Goal: Transaction & Acquisition: Purchase product/service

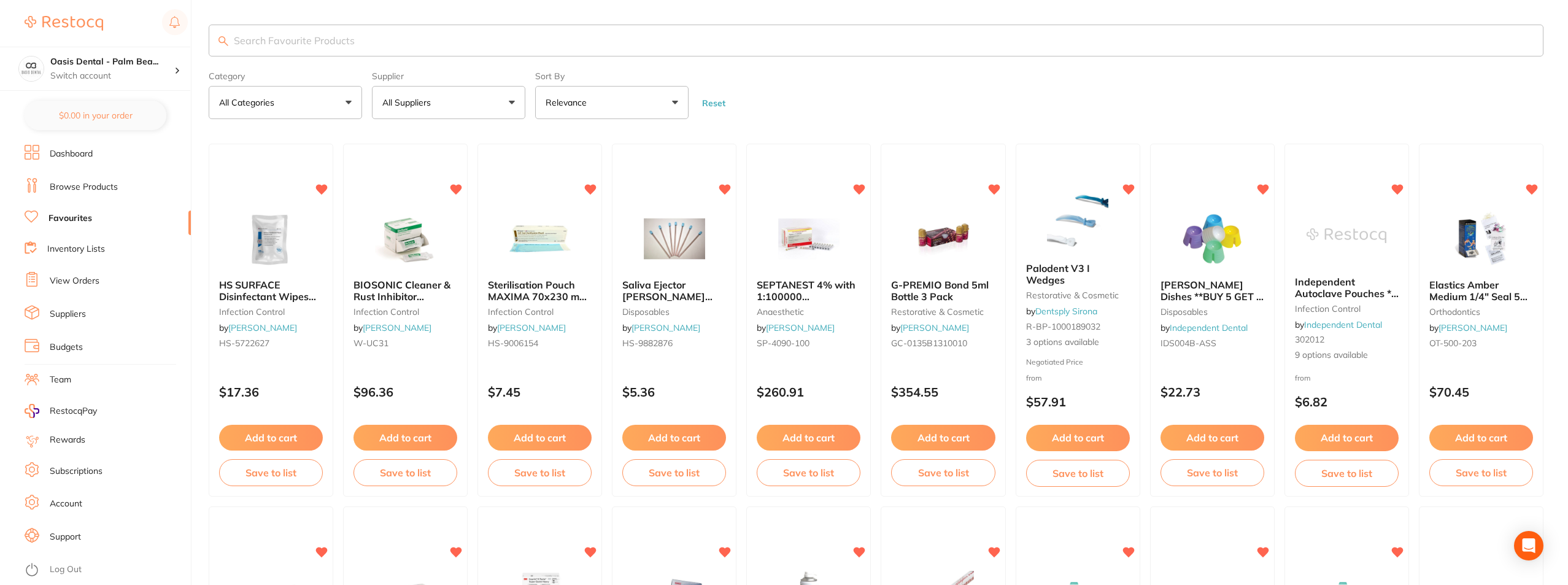
click at [351, 39] on input "search" at bounding box center [876, 40] width 1335 height 32
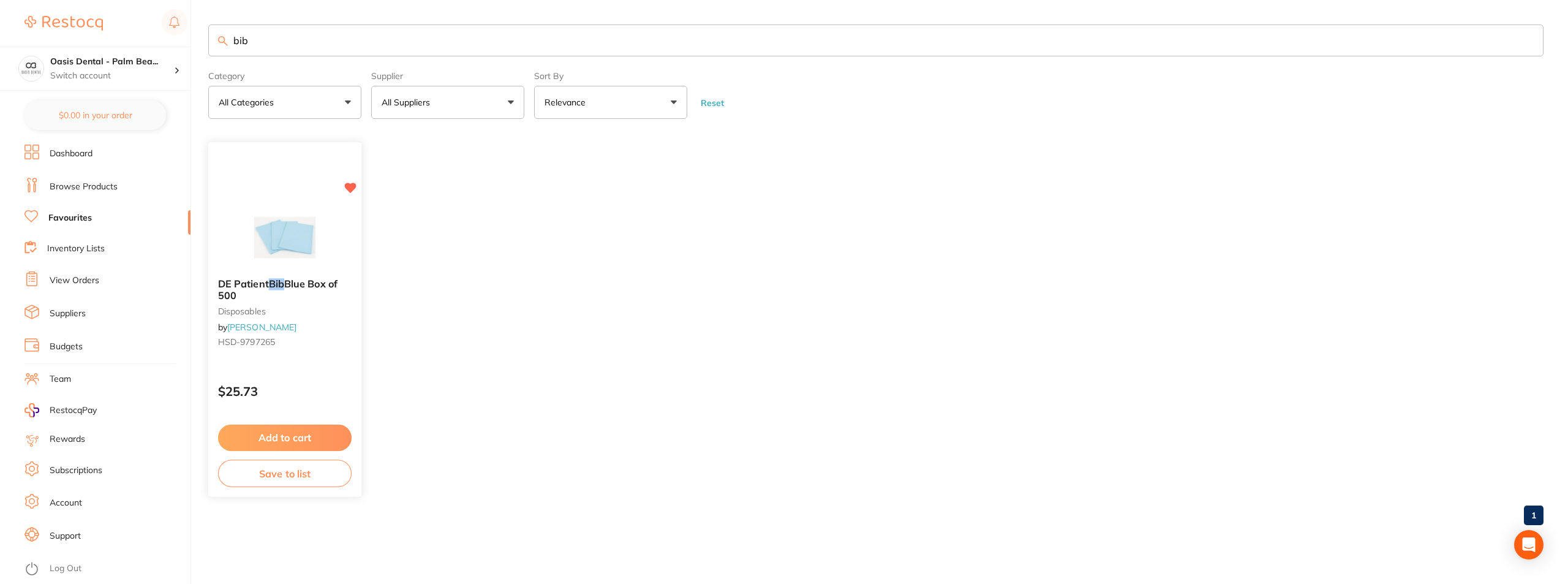
type input "bib"
click at [289, 232] on img at bounding box center [284, 238] width 80 height 62
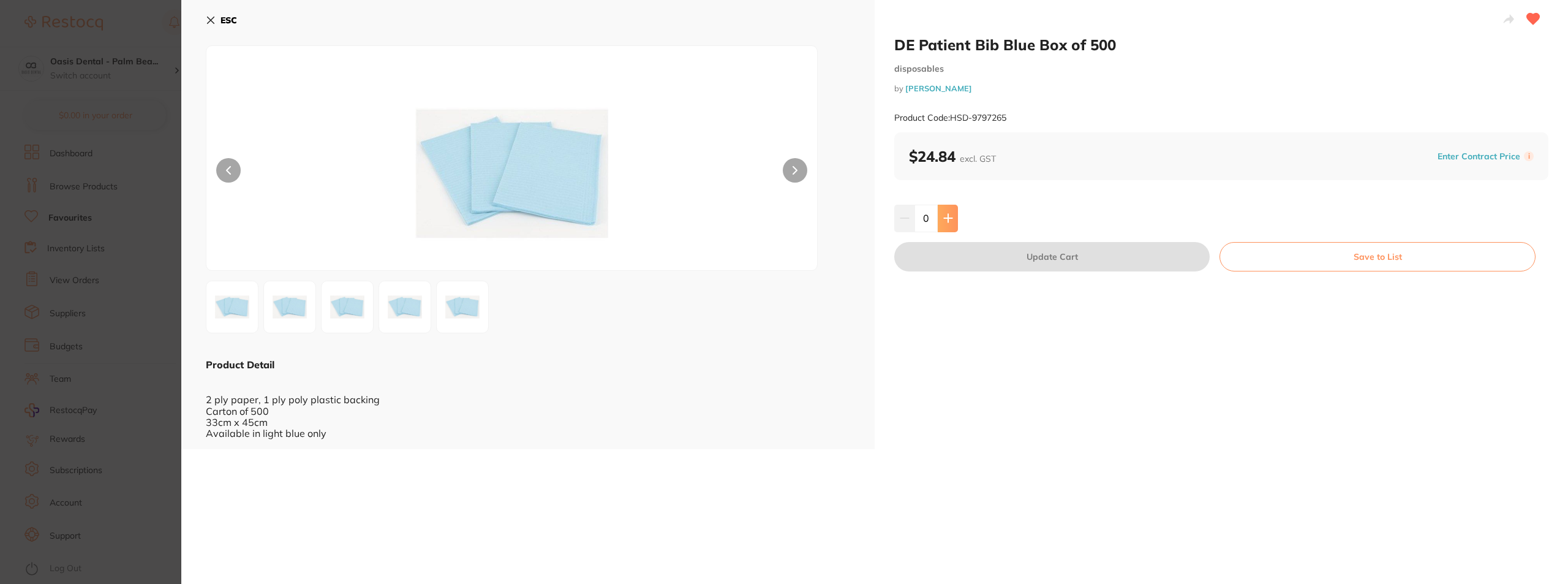
click at [956, 219] on button at bounding box center [948, 218] width 21 height 27
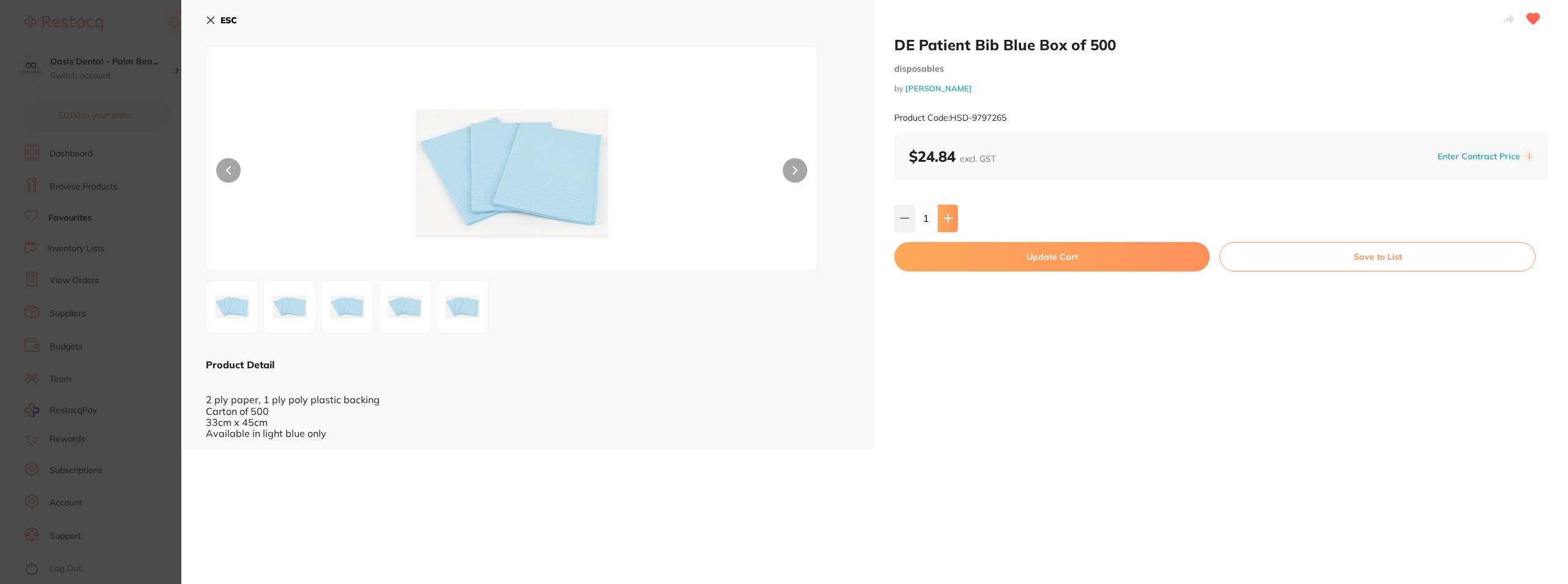
click at [956, 219] on button at bounding box center [948, 218] width 21 height 27
type input "3"
click at [1081, 264] on button "Update Cart" at bounding box center [1052, 257] width 316 height 30
checkbox input "false"
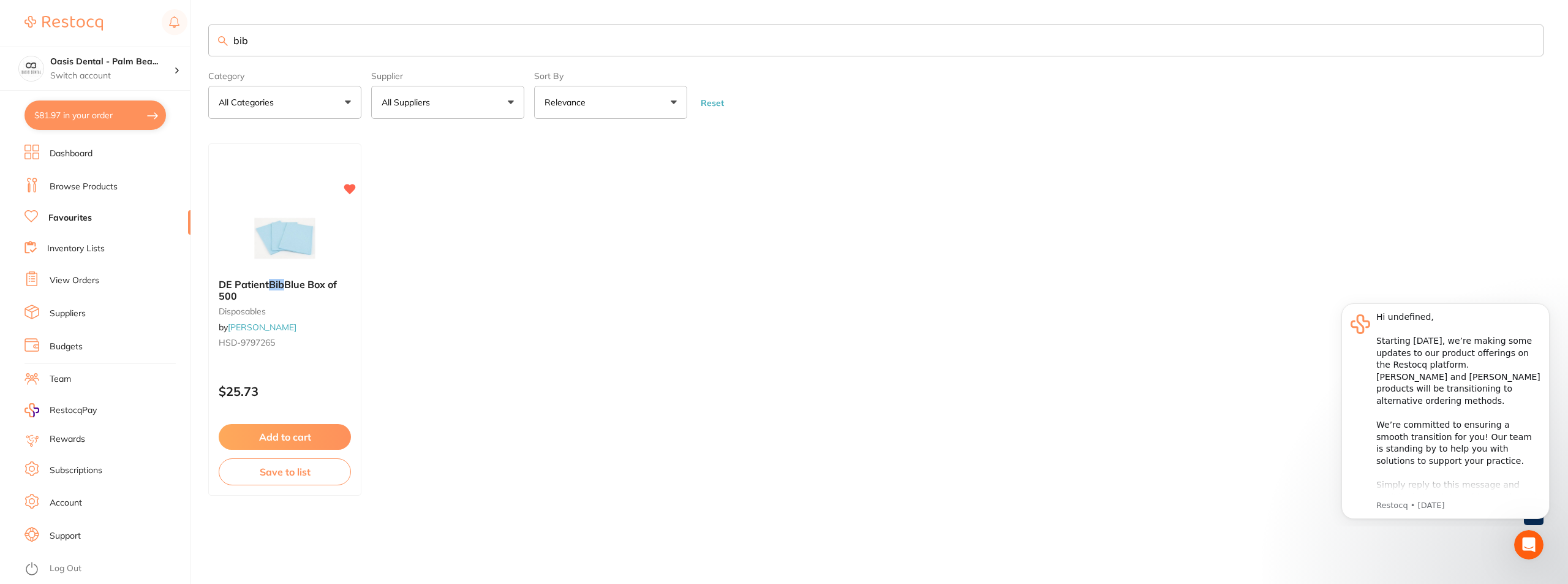
scroll to position [1, 0]
drag, startPoint x: 364, startPoint y: 54, endPoint x: 218, endPoint y: 53, distance: 146.0
click at [218, 53] on input "bib" at bounding box center [876, 40] width 1335 height 32
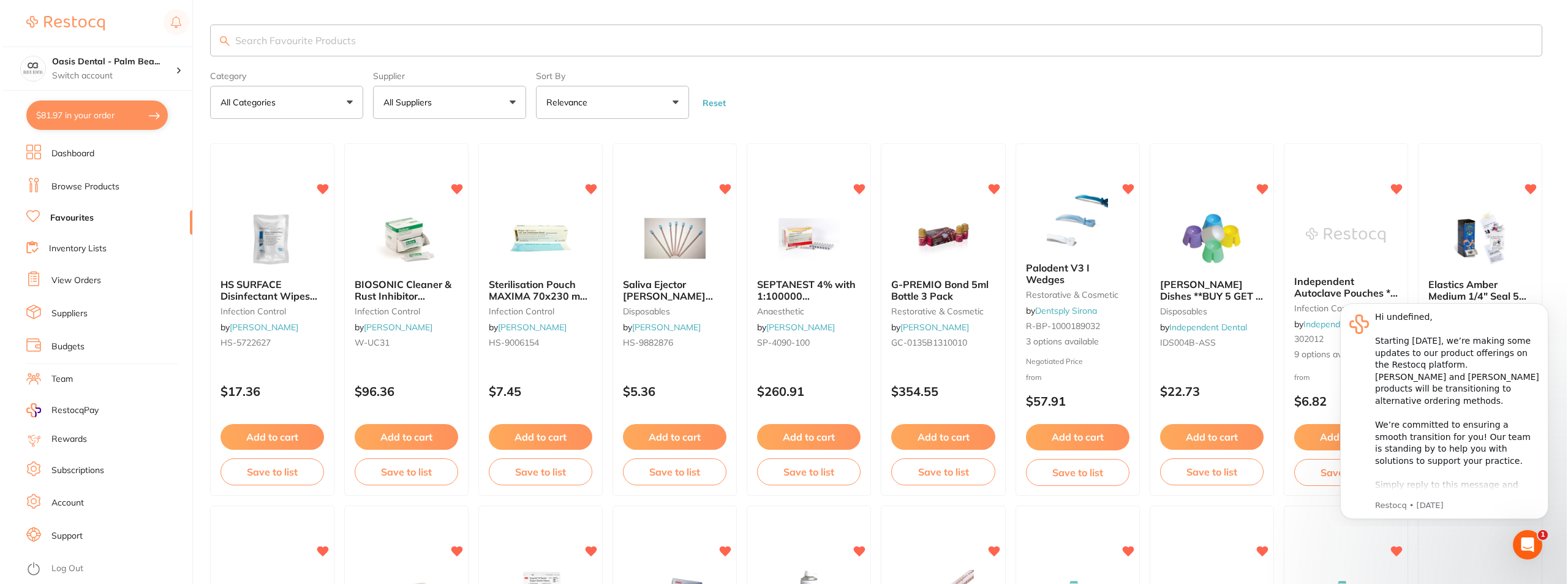
scroll to position [0, 0]
type input "b"
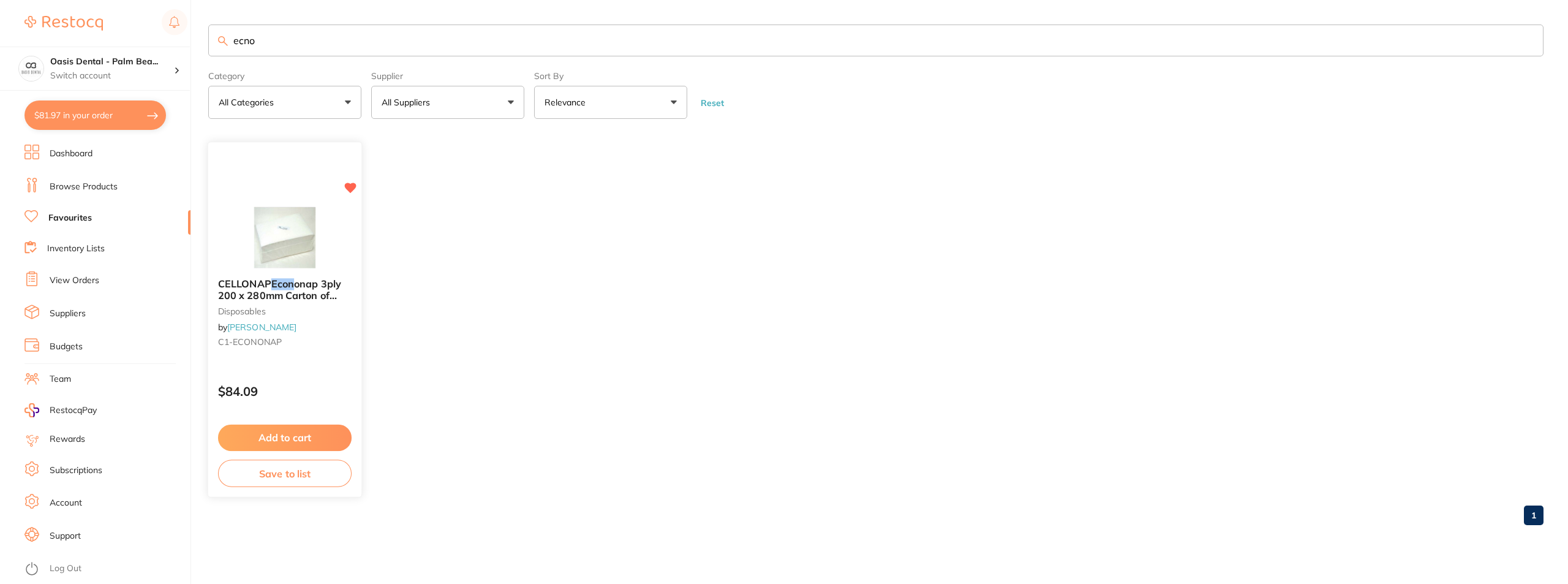
type input "ecno"
click at [310, 255] on img at bounding box center [284, 238] width 80 height 62
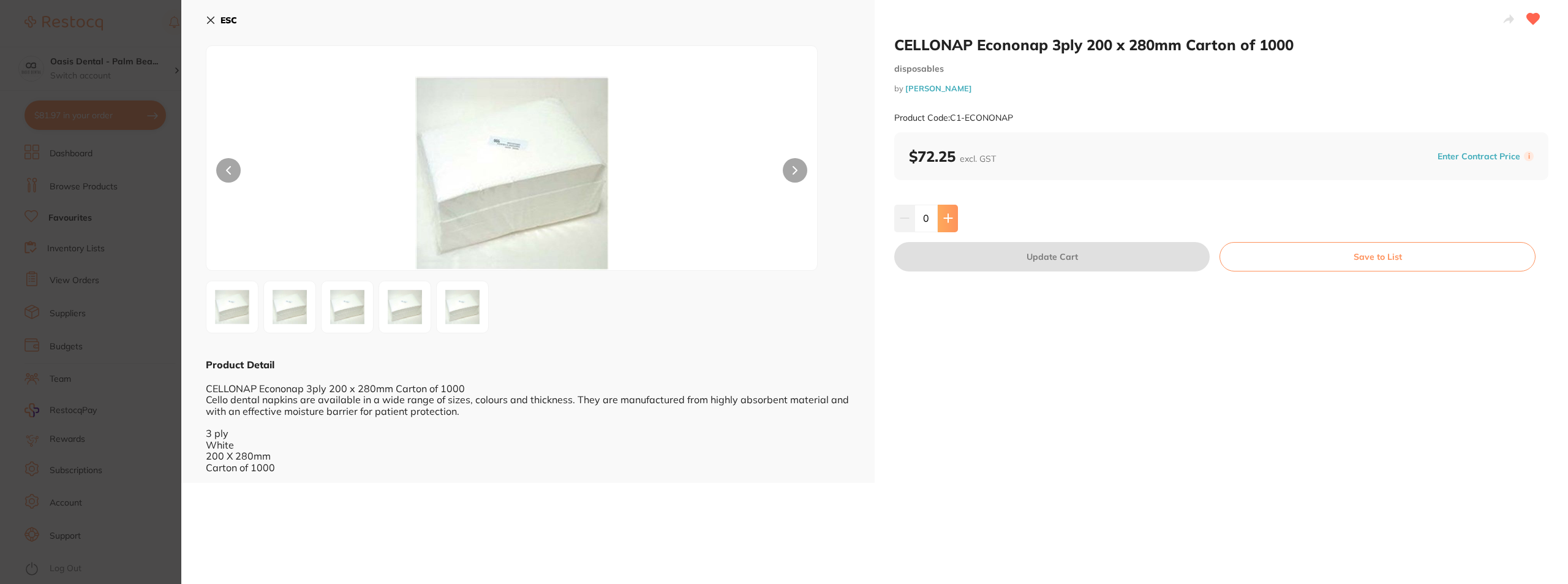
click at [950, 213] on icon at bounding box center [948, 218] width 10 height 10
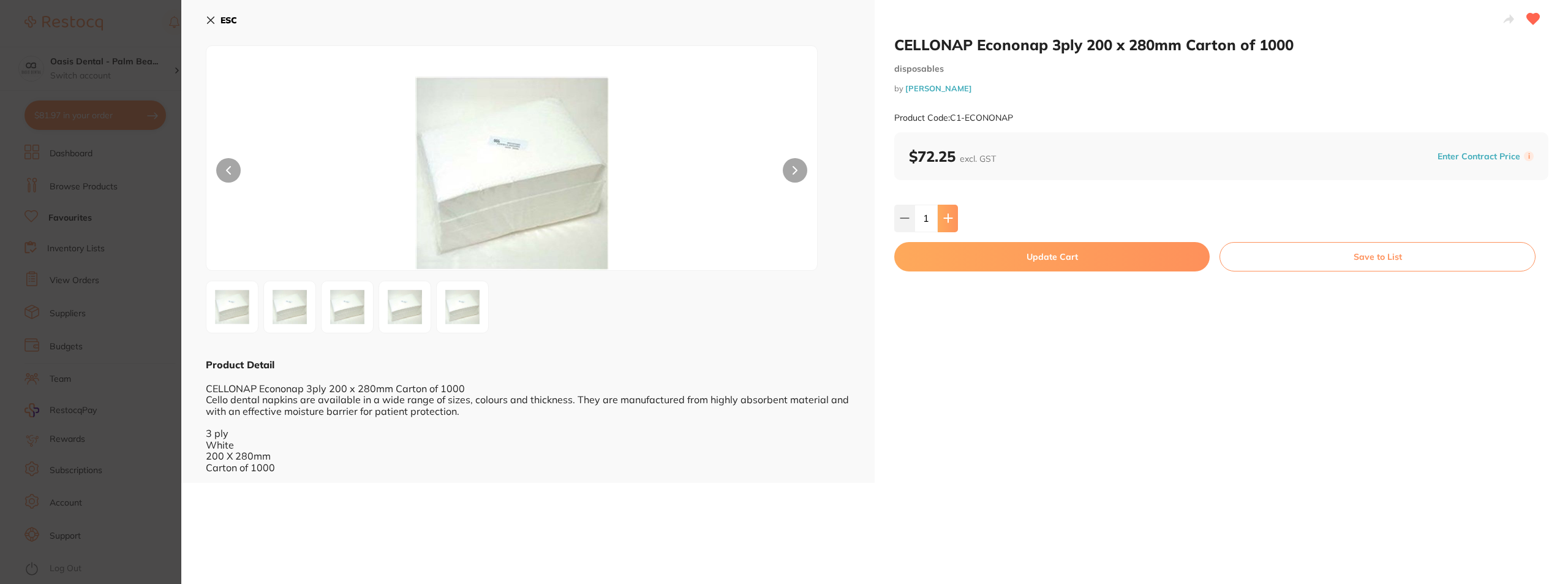
click at [950, 213] on icon at bounding box center [948, 218] width 10 height 10
click at [954, 222] on button at bounding box center [948, 218] width 21 height 27
type input "3"
click at [1058, 262] on button "Update Cart" at bounding box center [1052, 257] width 316 height 30
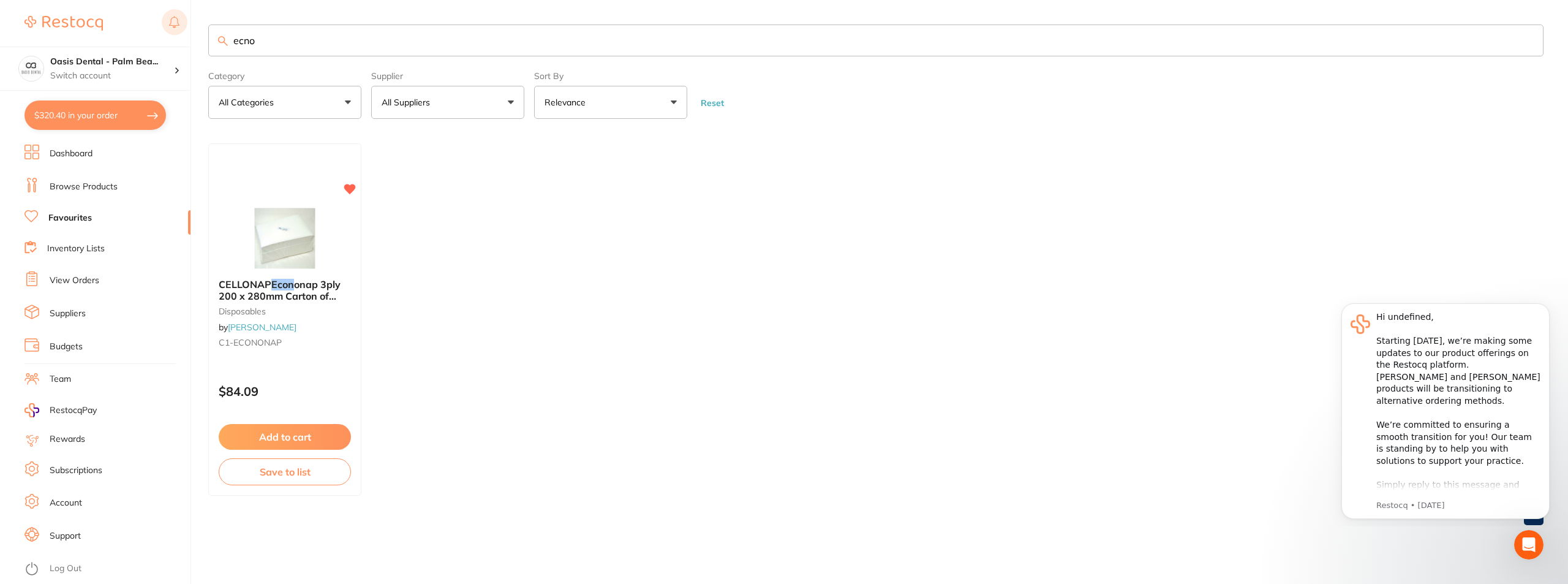
drag, startPoint x: 273, startPoint y: 39, endPoint x: 181, endPoint y: 37, distance: 92.0
click at [181, 37] on div "$320.40 Oasis Dental - Palm Bea... Switch account Oasis Dental - [GEOGRAPHIC_DA…" at bounding box center [784, 292] width 1568 height 584
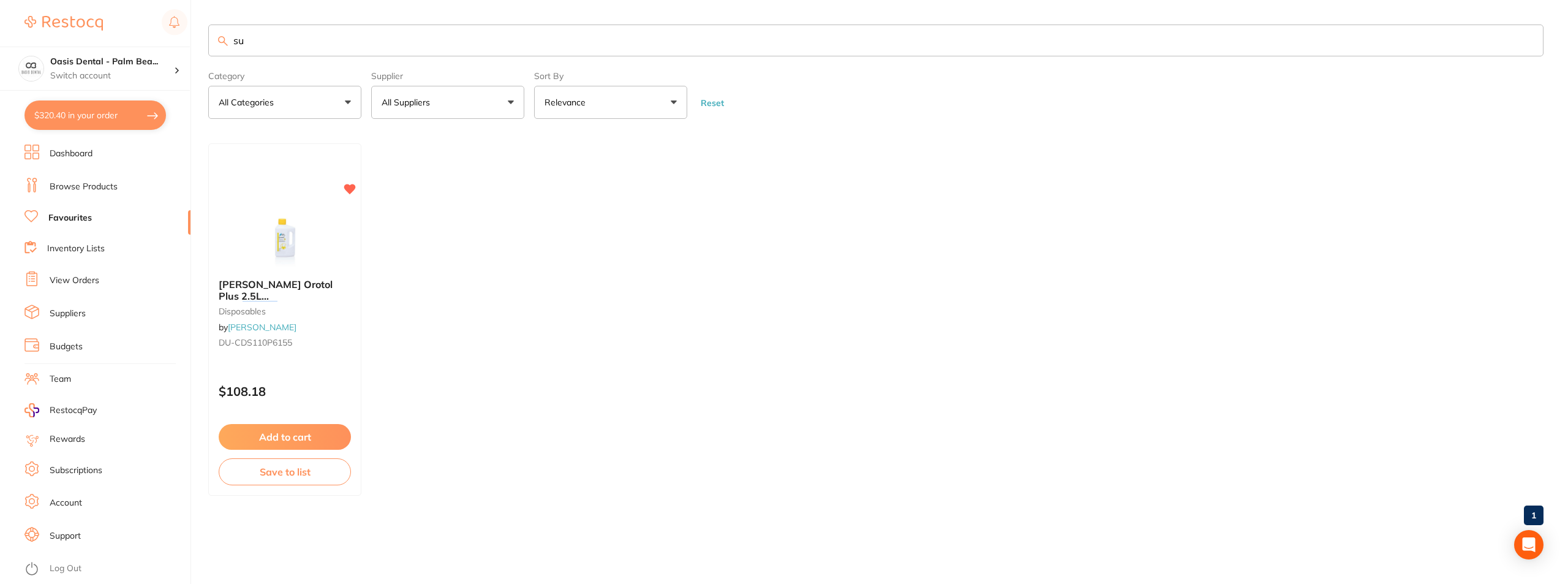
type input "s"
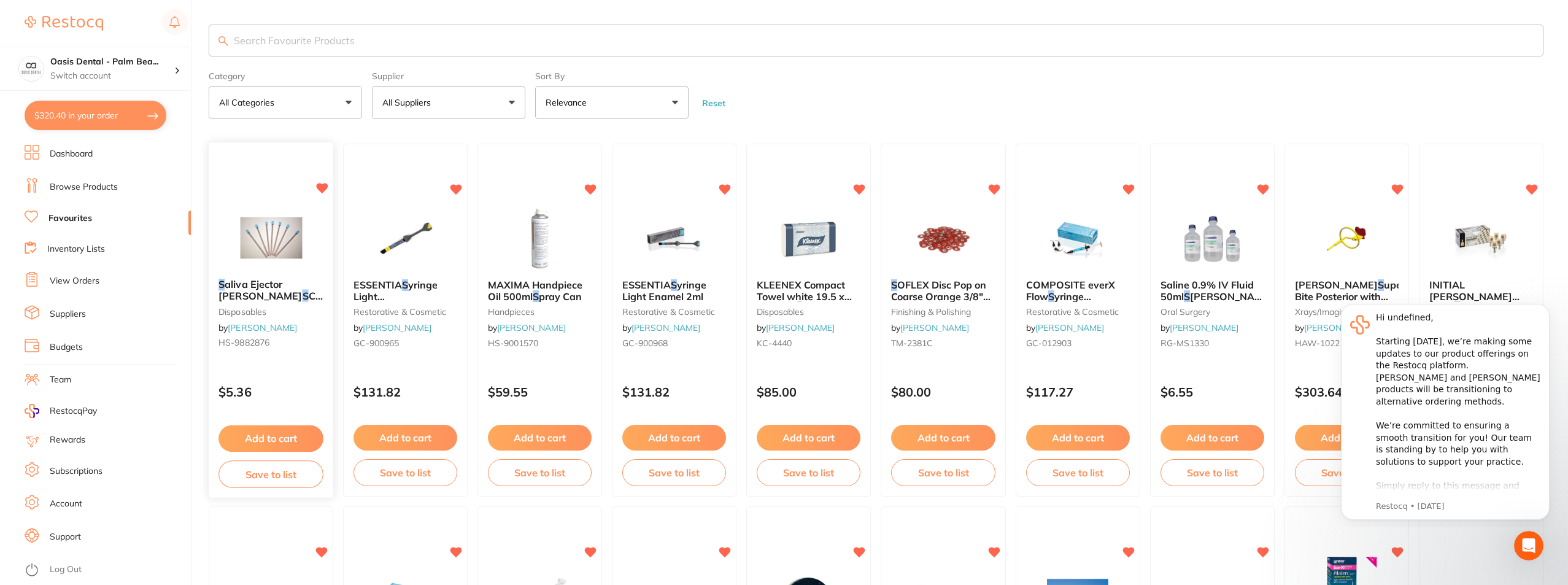
click at [265, 222] on img at bounding box center [271, 239] width 80 height 62
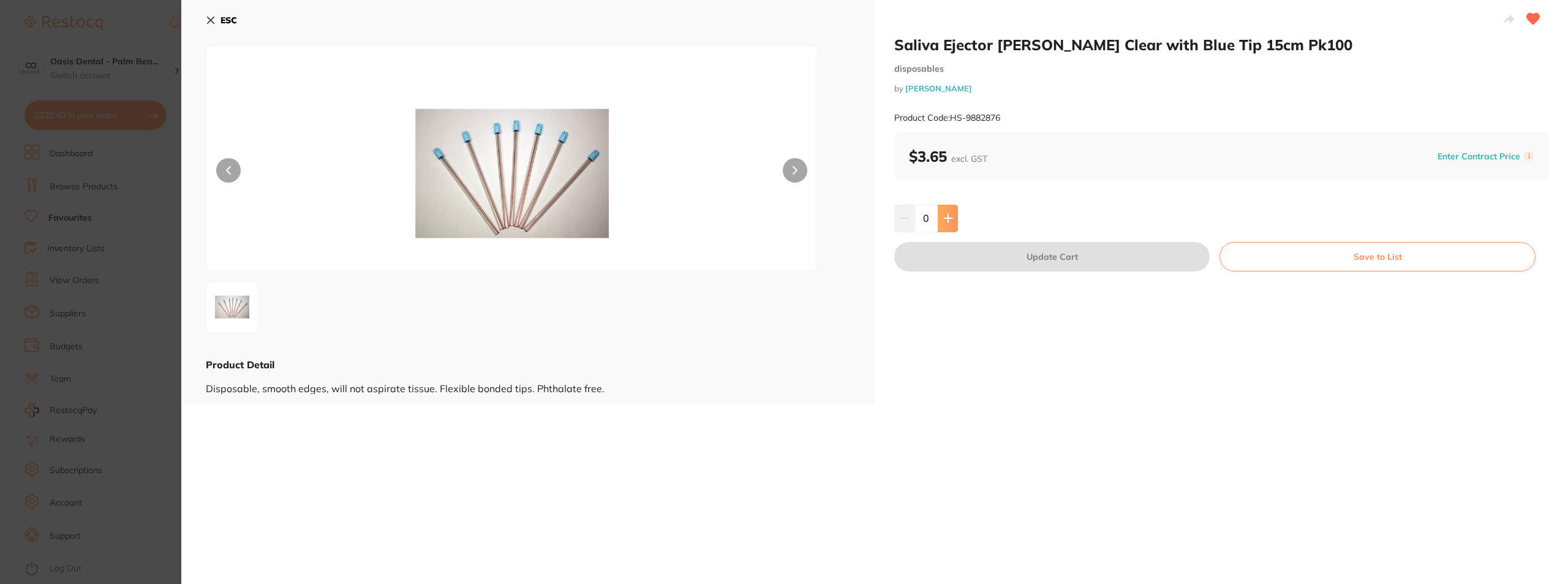
click at [953, 216] on button at bounding box center [948, 218] width 21 height 27
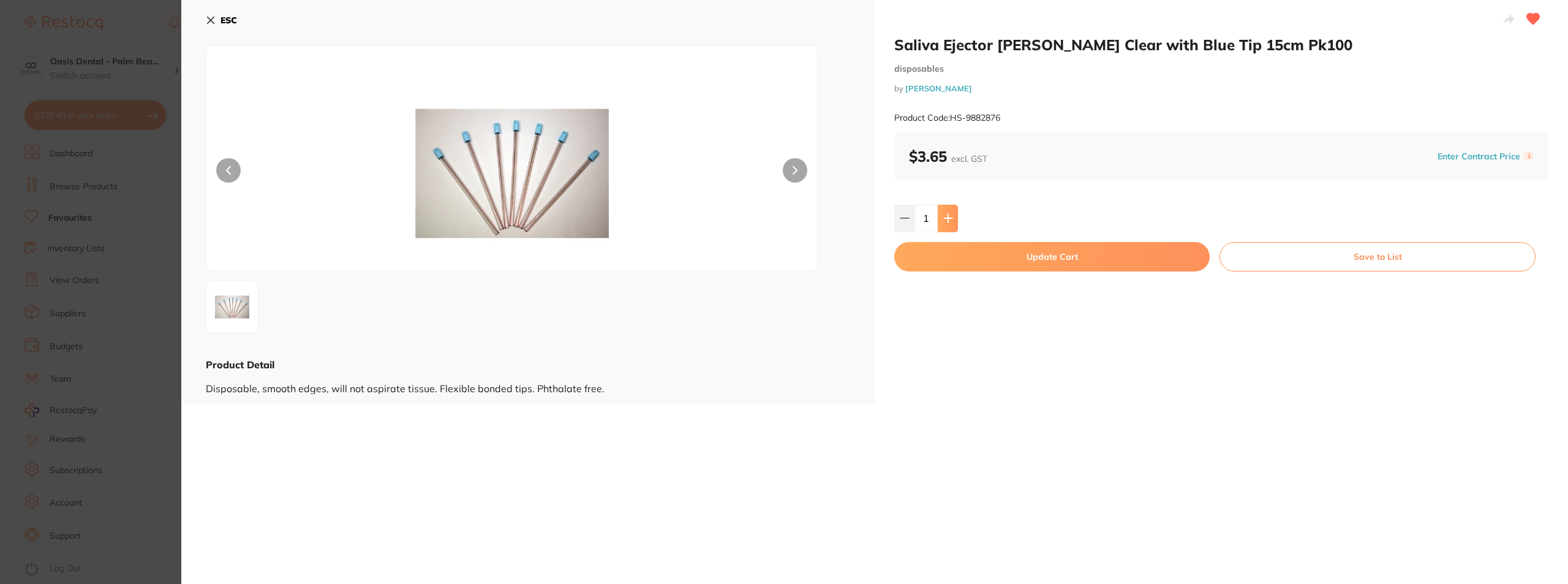
click at [953, 216] on button at bounding box center [948, 218] width 21 height 27
type input "3"
click at [1045, 259] on button "Update Cart" at bounding box center [1052, 257] width 316 height 30
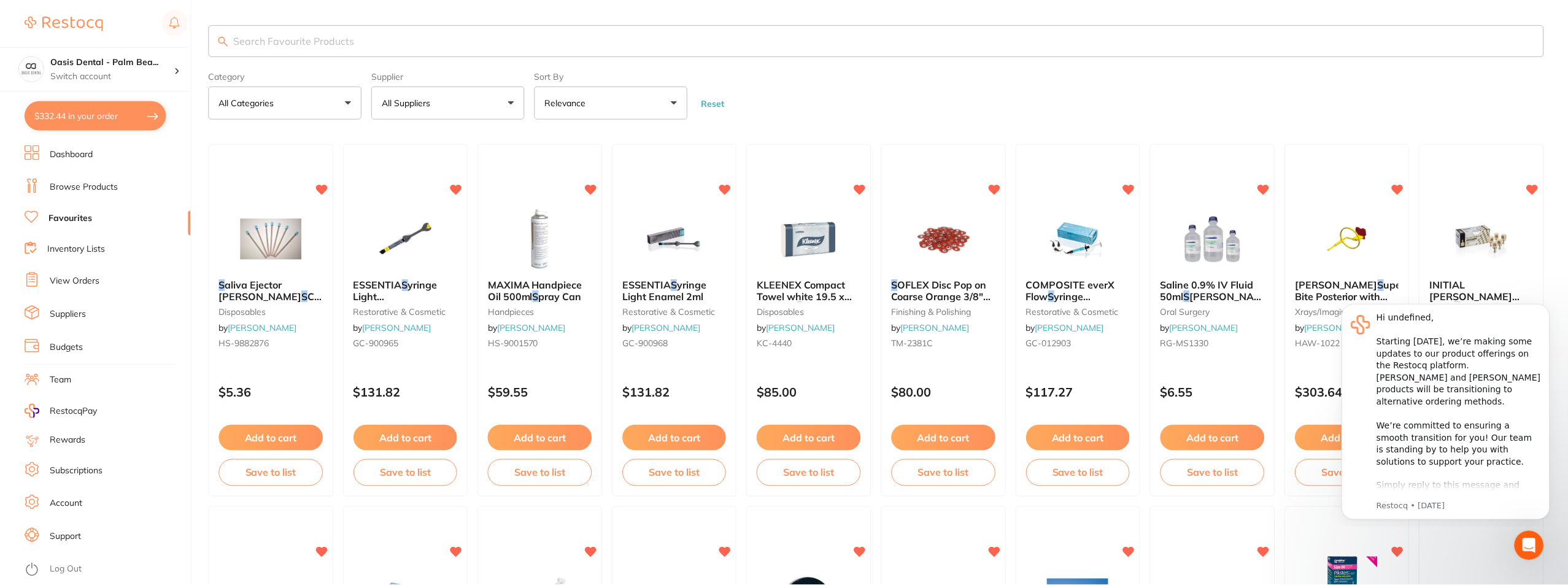
scroll to position [1, 0]
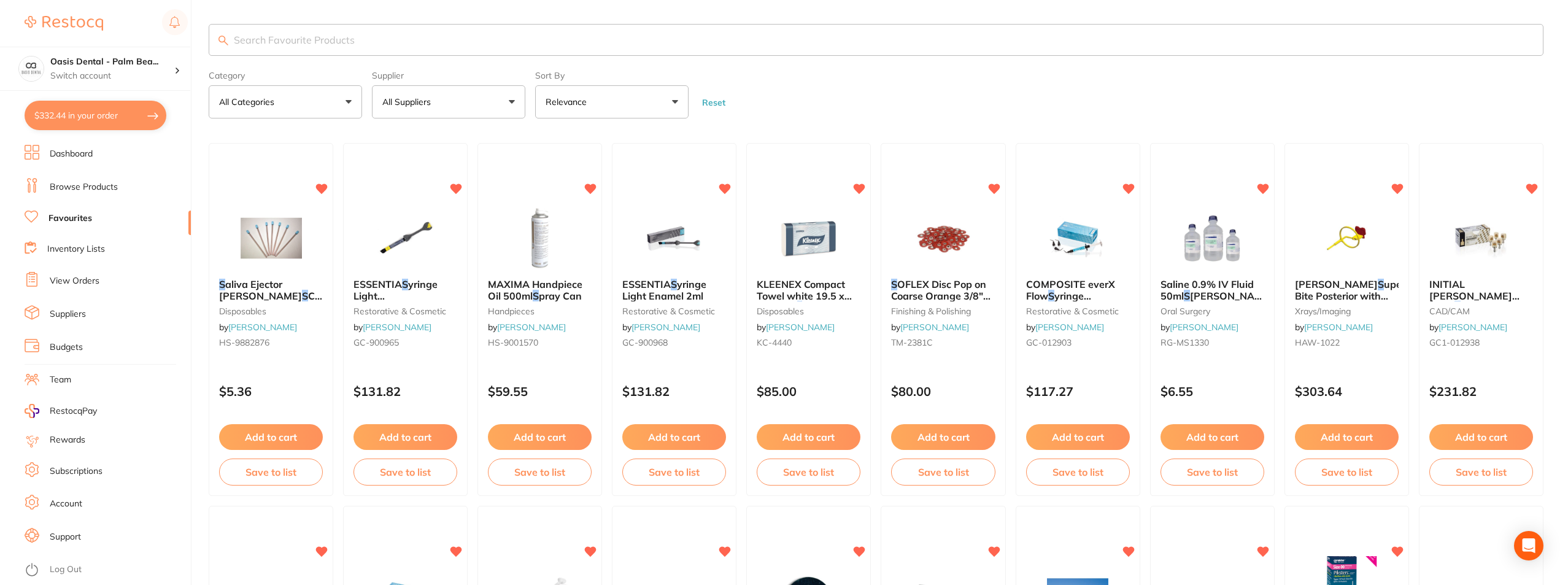
click at [321, 37] on input "search" at bounding box center [876, 40] width 1335 height 32
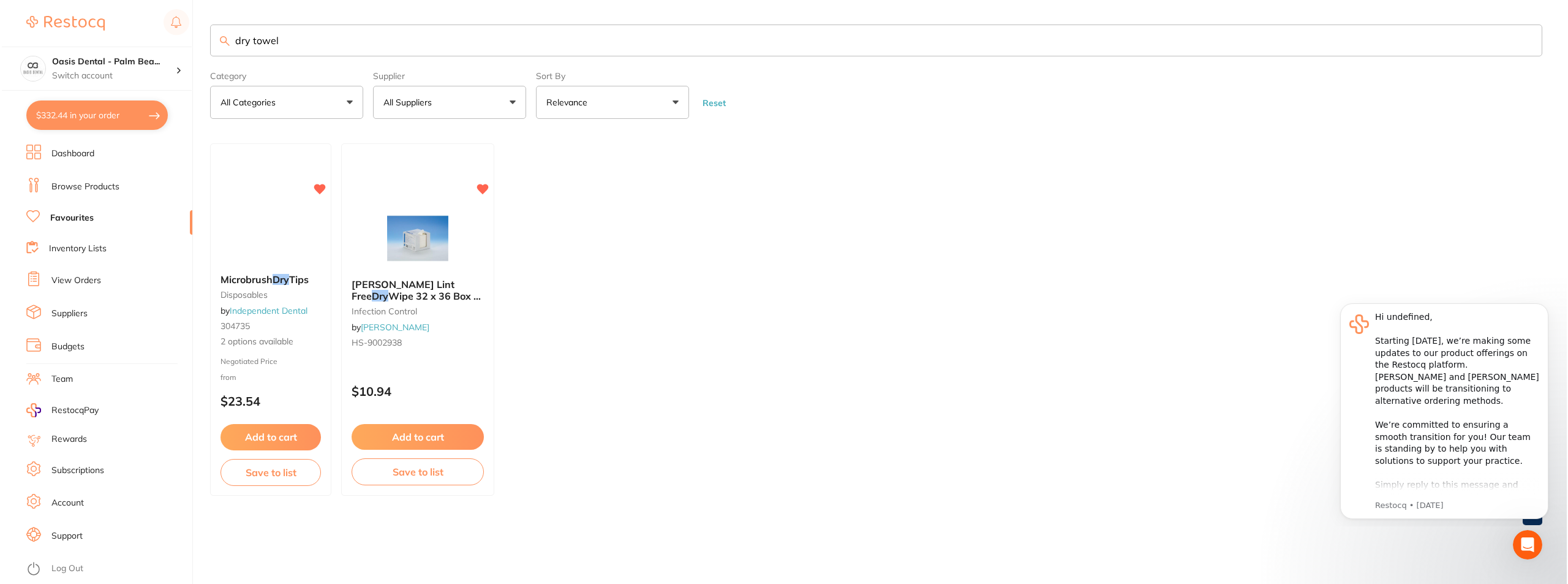
scroll to position [0, 0]
type input "dry towel"
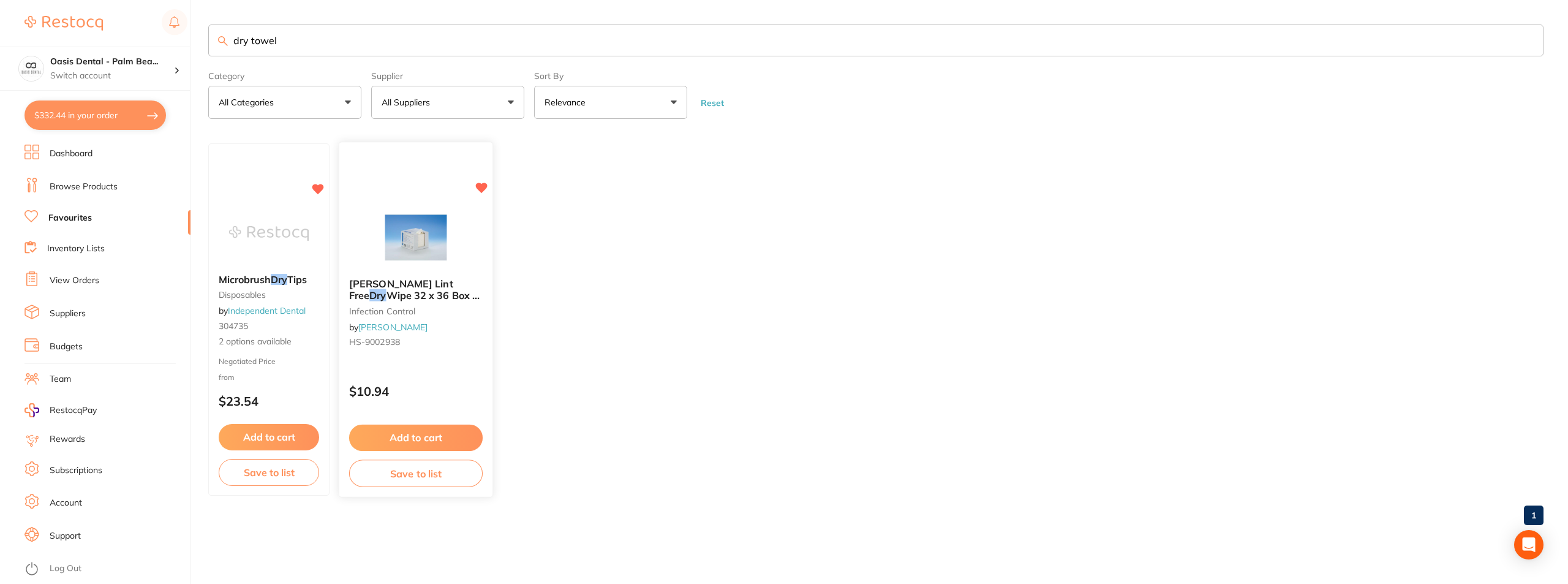
click at [402, 221] on img at bounding box center [415, 238] width 80 height 62
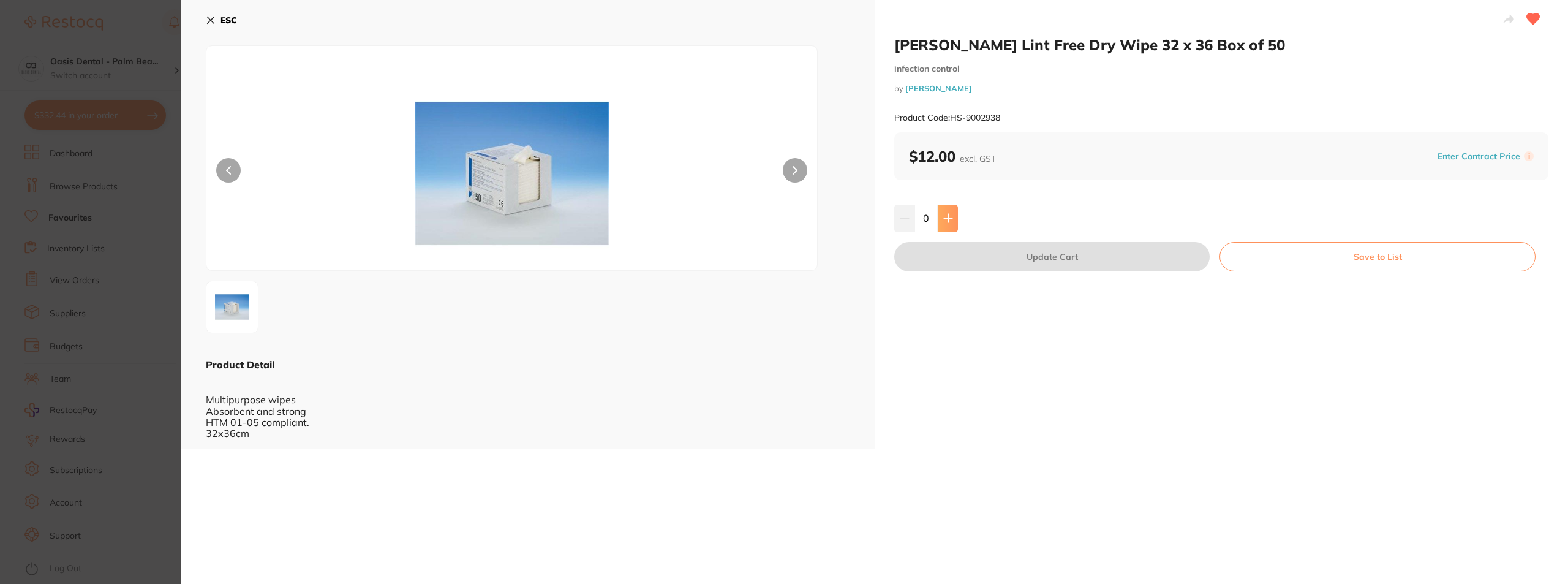
click at [945, 221] on icon at bounding box center [948, 218] width 8 height 8
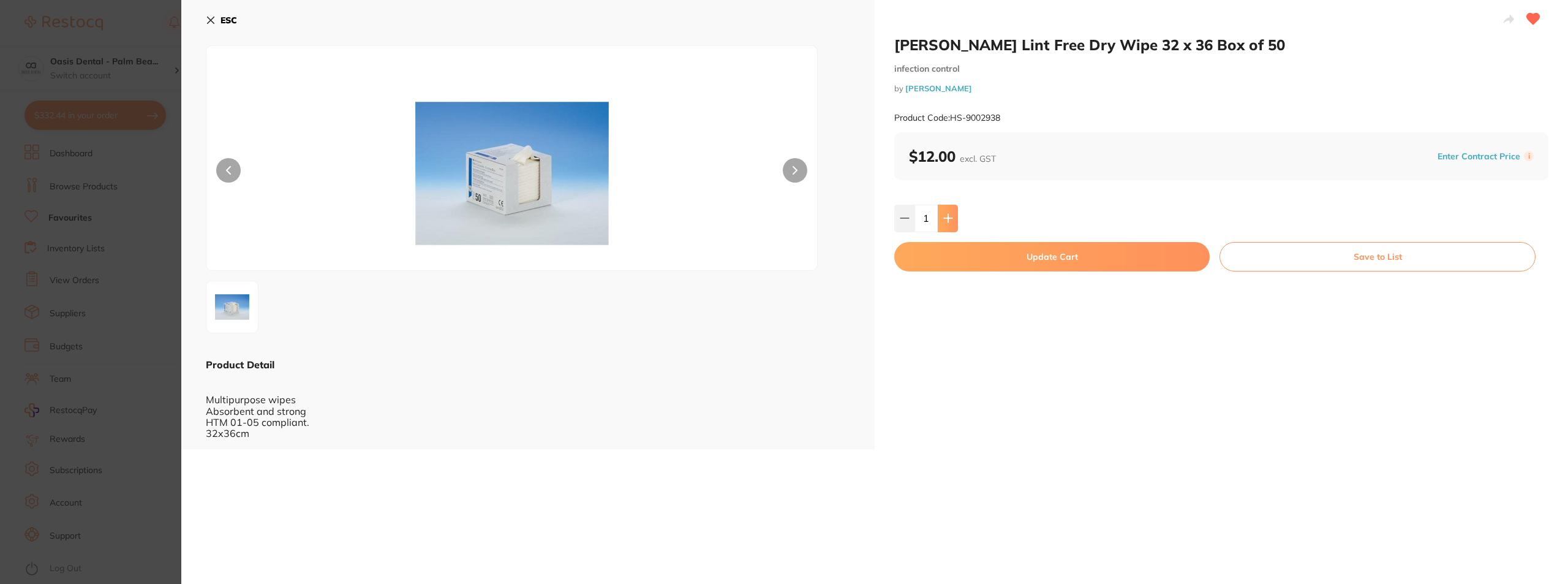
click at [945, 221] on icon at bounding box center [948, 218] width 8 height 8
click at [949, 219] on icon at bounding box center [948, 218] width 10 height 10
type input "3"
click at [1024, 254] on button "Update Cart" at bounding box center [1052, 257] width 316 height 30
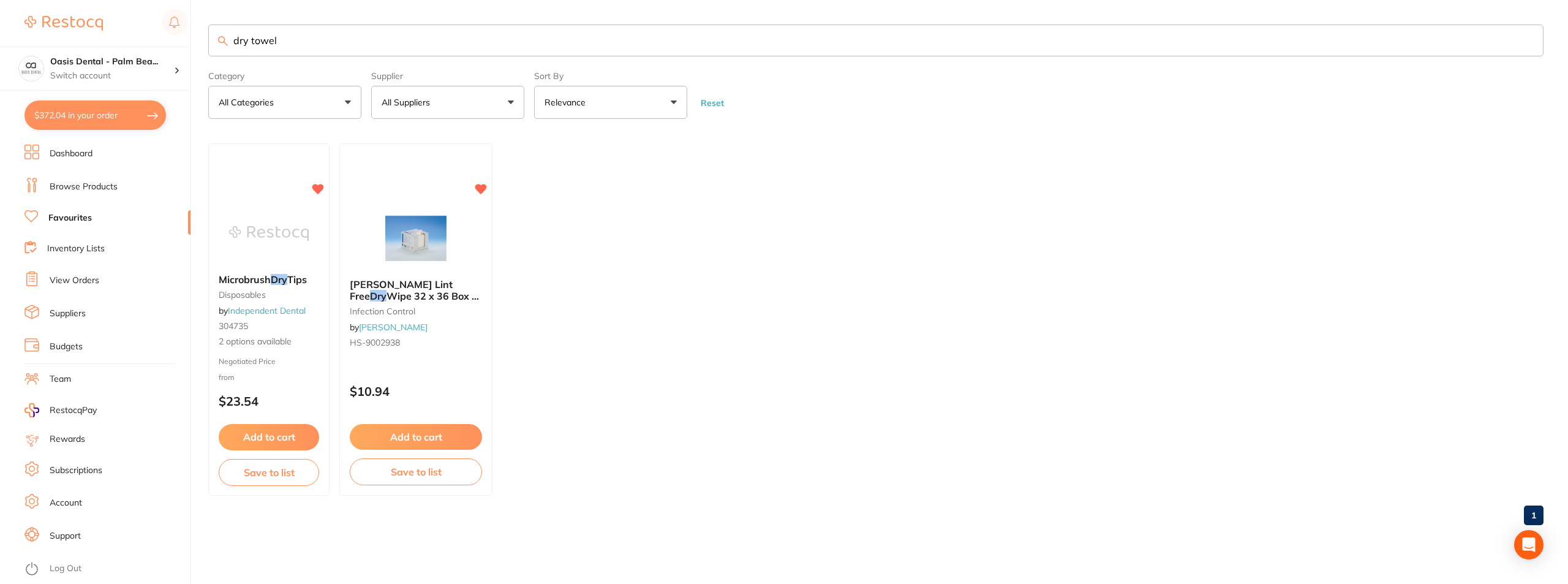
drag, startPoint x: 389, startPoint y: 40, endPoint x: 180, endPoint y: 39, distance: 209.0
click at [180, 39] on div "$372.04 Oasis Dental - Palm Bea... Switch account Oasis Dental - [GEOGRAPHIC_DA…" at bounding box center [784, 292] width 1568 height 584
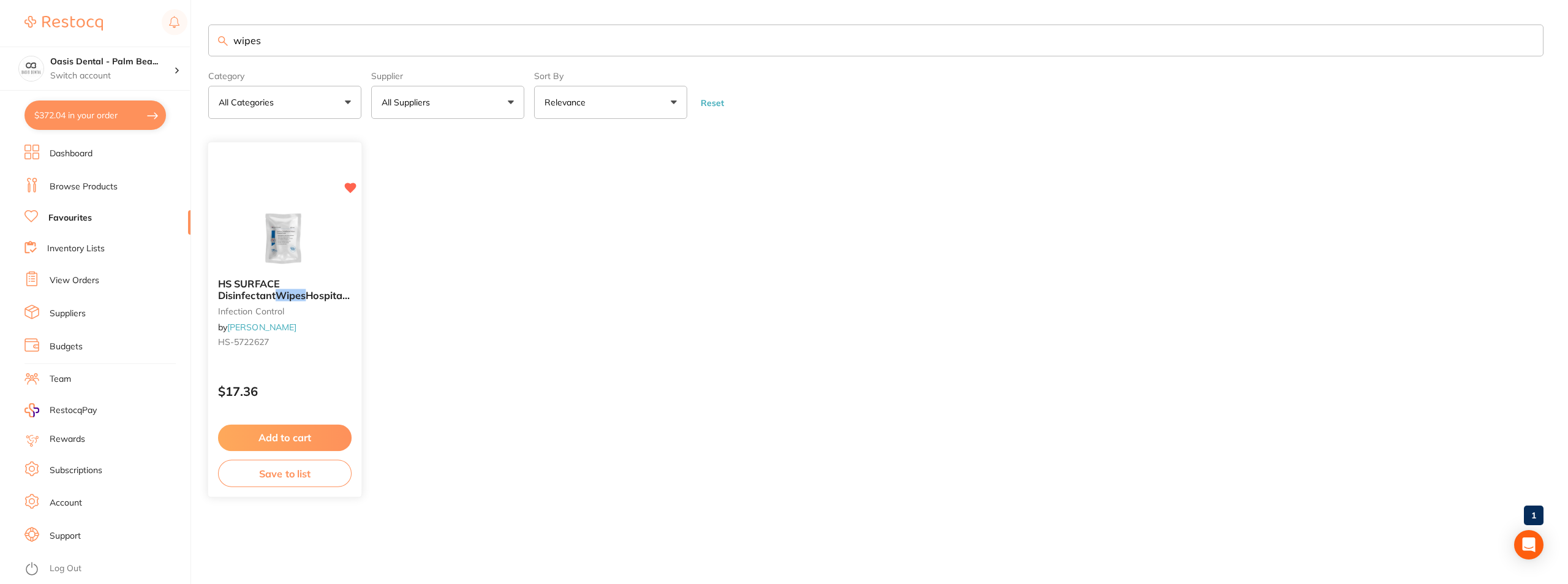
type input "wipes"
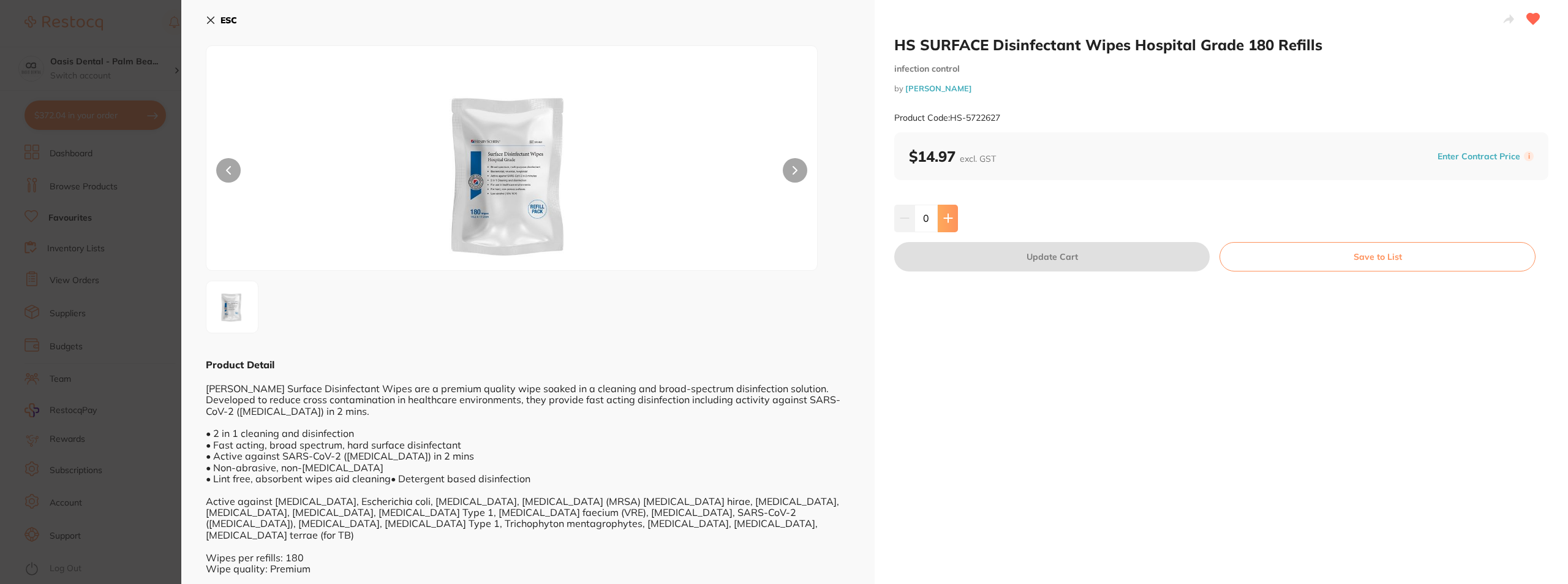
click at [945, 216] on icon at bounding box center [948, 218] width 10 height 10
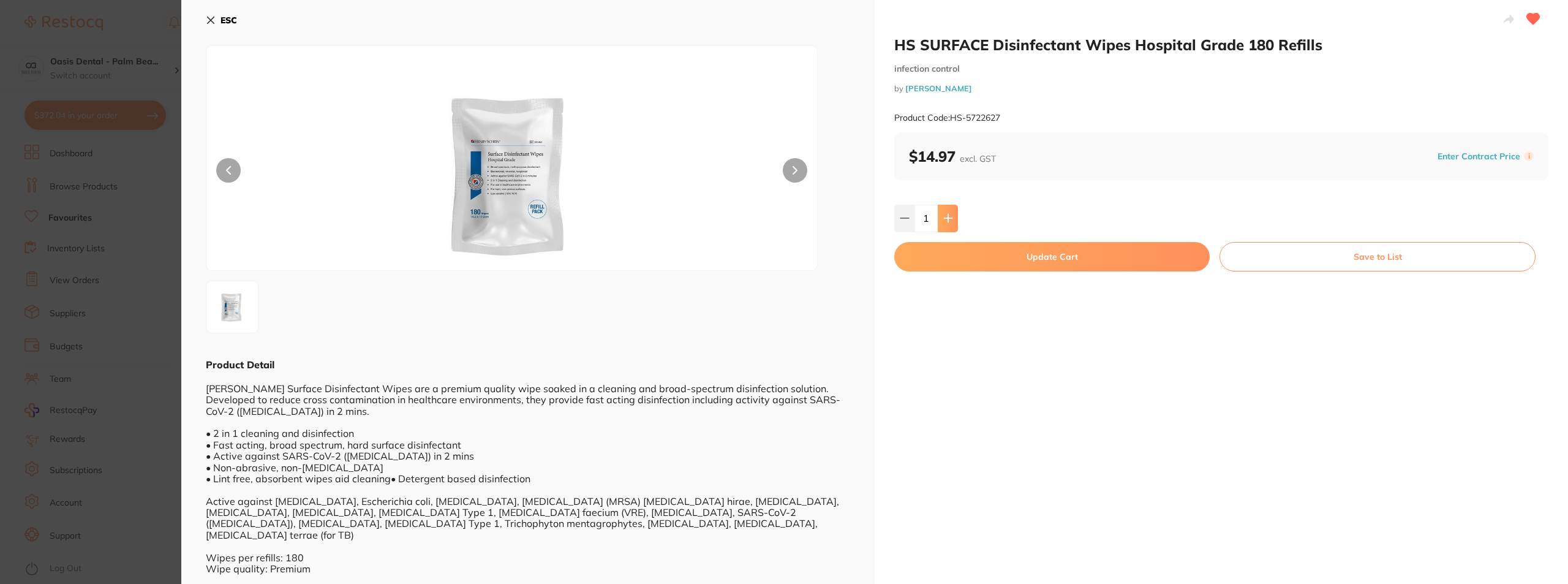
click at [945, 216] on icon at bounding box center [948, 218] width 10 height 10
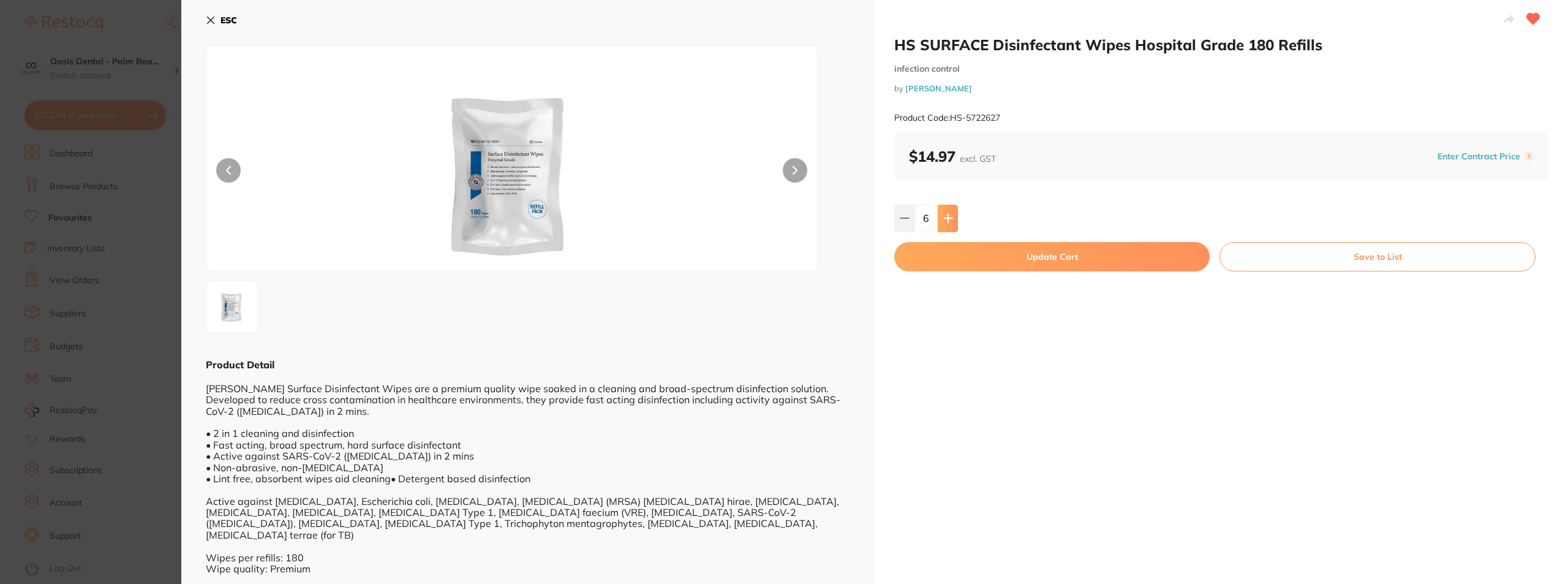
click at [945, 216] on icon at bounding box center [948, 218] width 10 height 10
type input "10"
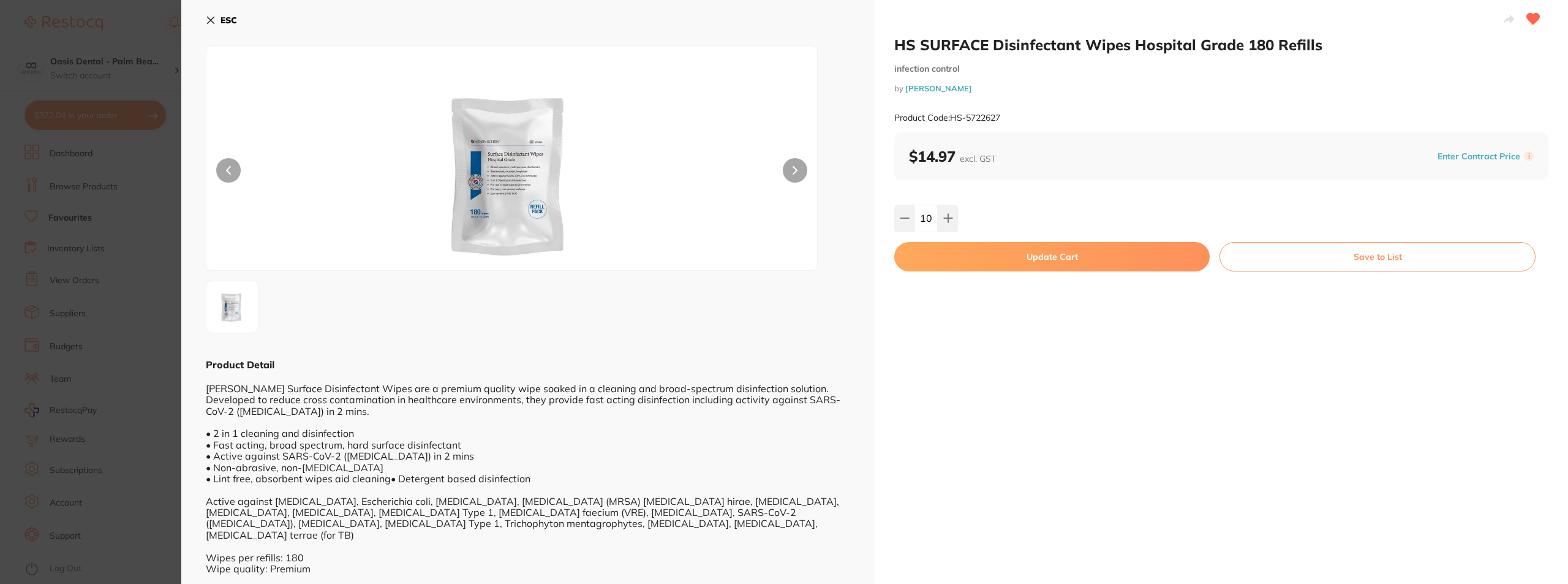
click at [1068, 255] on button "Update Cart" at bounding box center [1052, 257] width 316 height 30
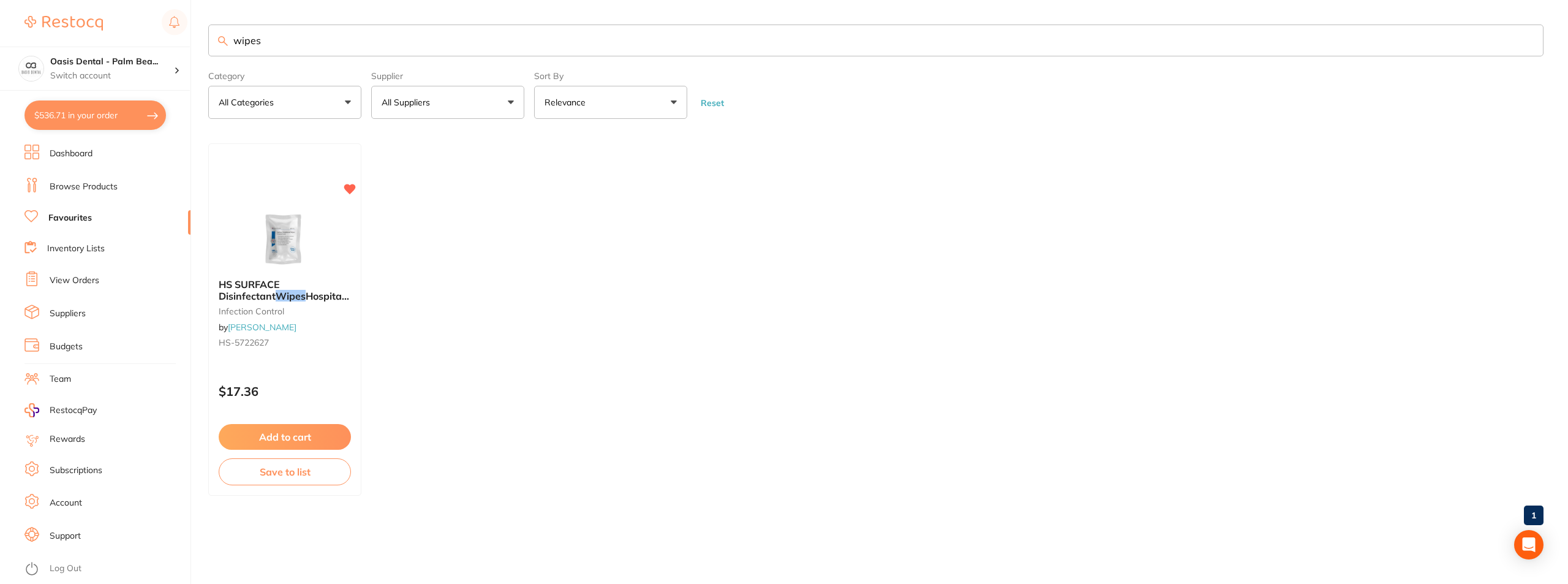
click at [135, 109] on button "$536.71 in your order" at bounding box center [95, 116] width 142 height 30
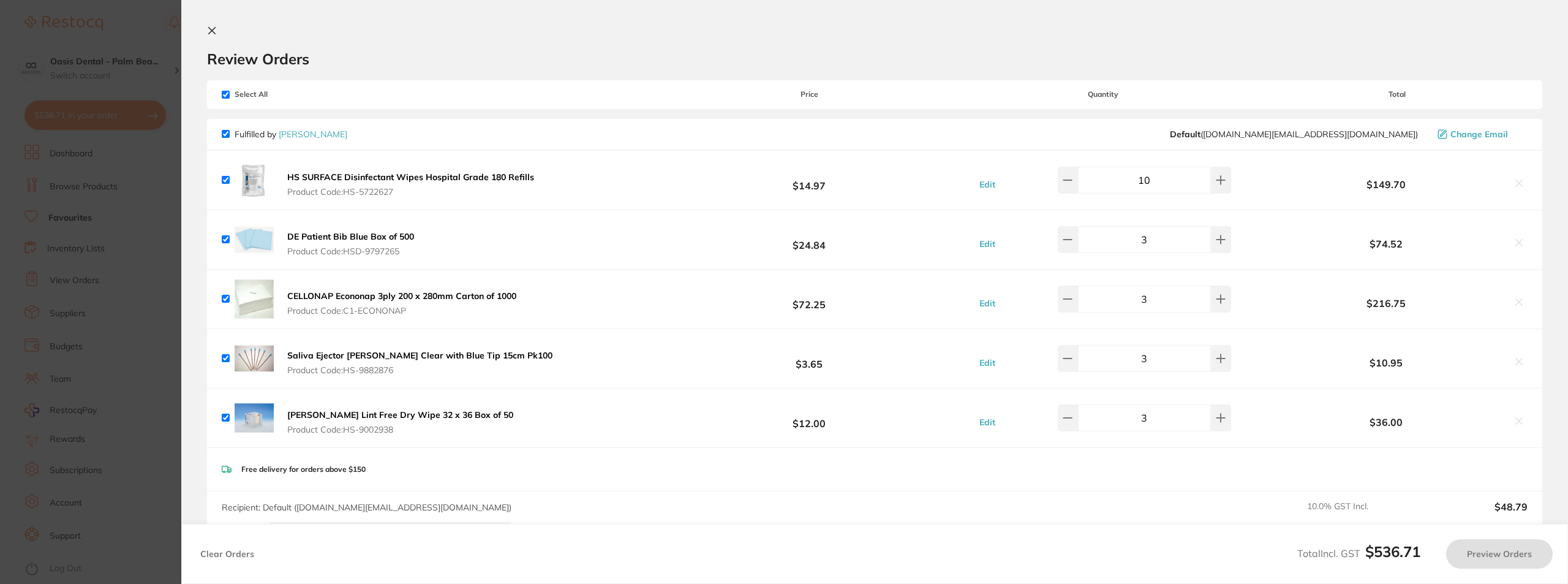
checkbox input "true"
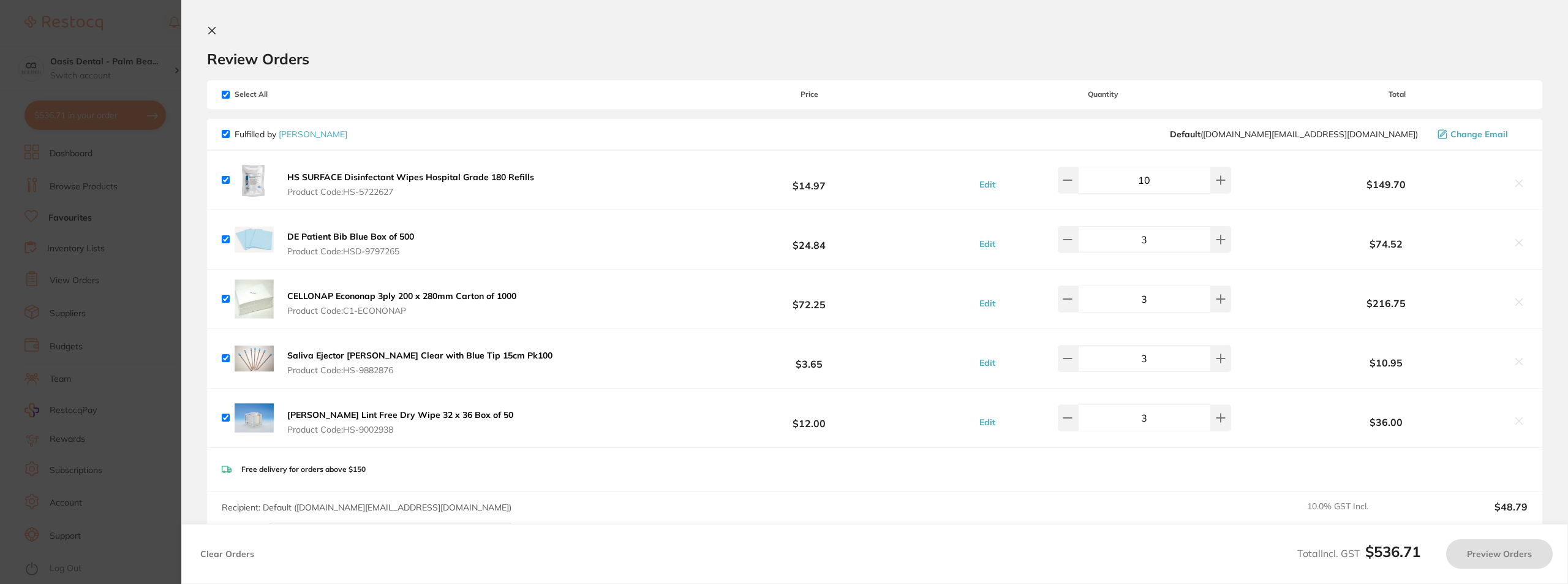
checkbox input "true"
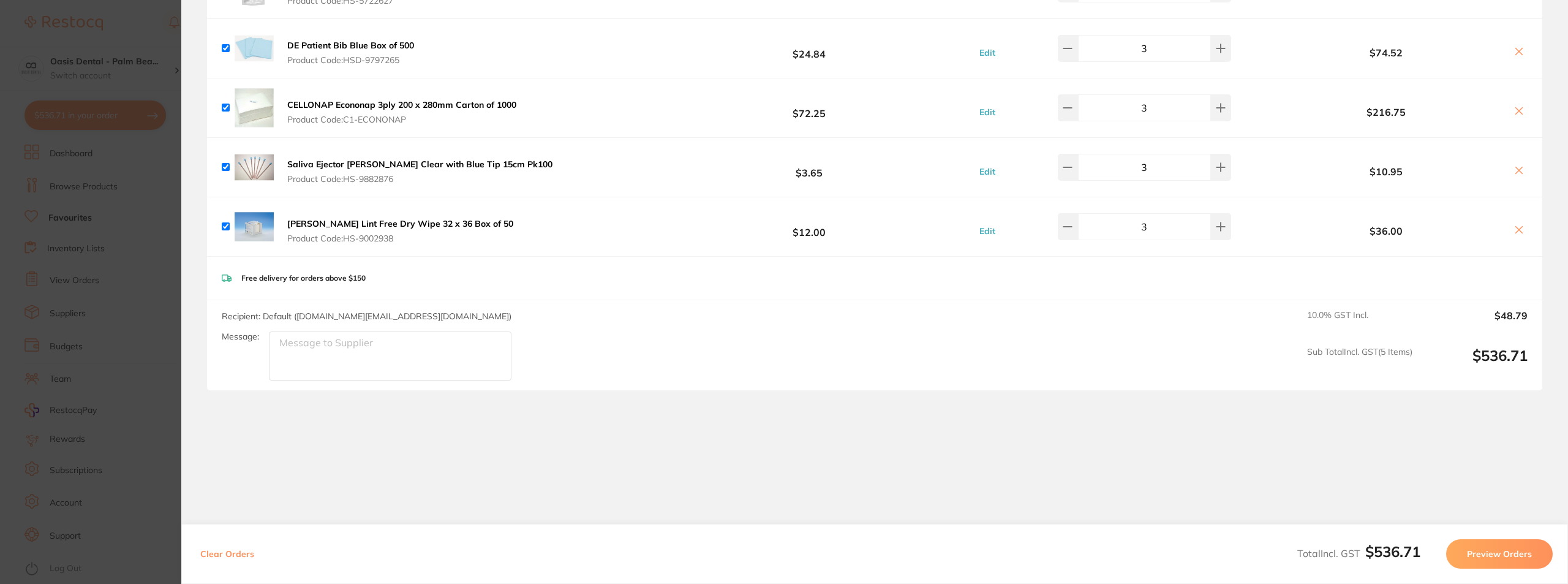
scroll to position [198, 0]
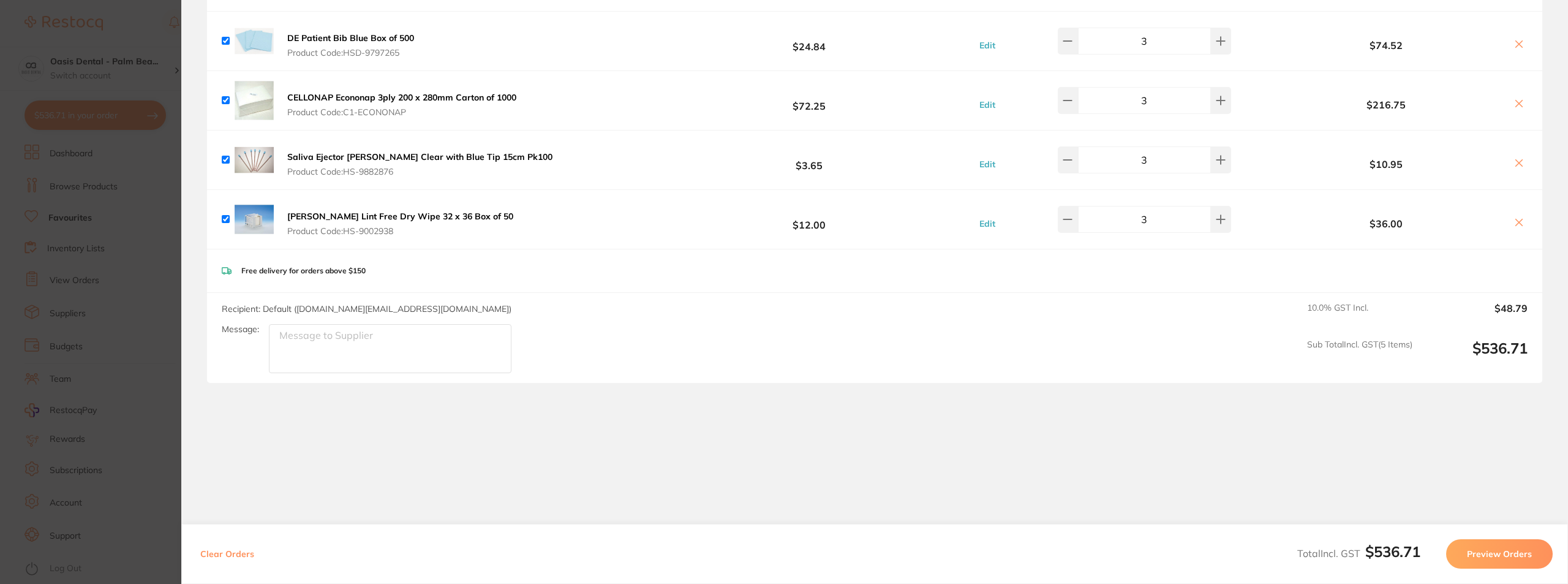
click at [1483, 547] on button "Preview Orders" at bounding box center [1499, 554] width 106 height 30
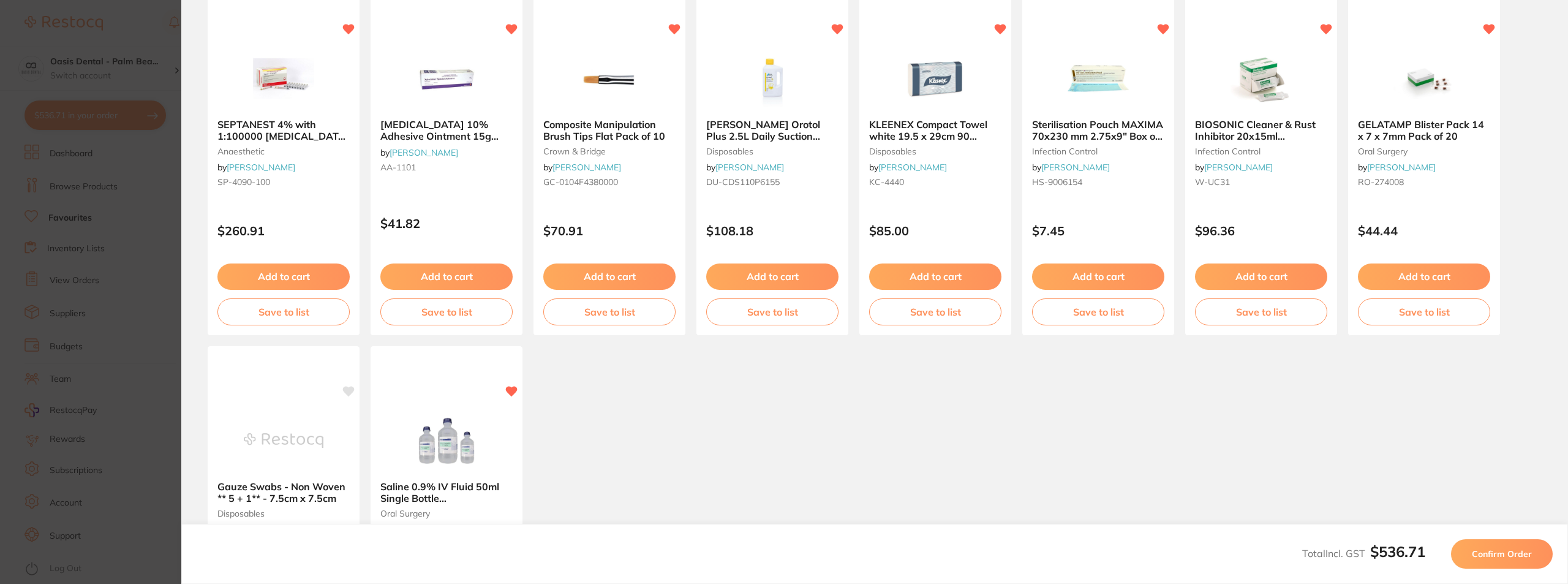
scroll to position [123, 0]
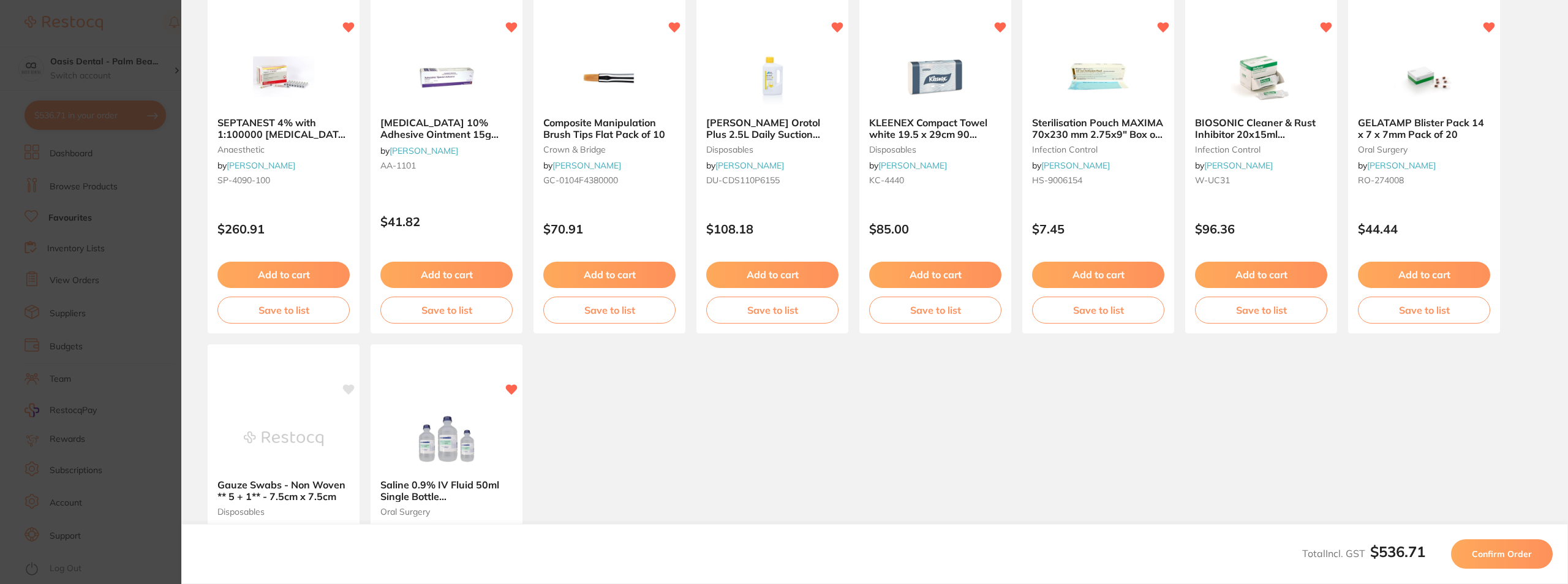
click at [1514, 556] on span "Confirm Order" at bounding box center [1502, 554] width 60 height 11
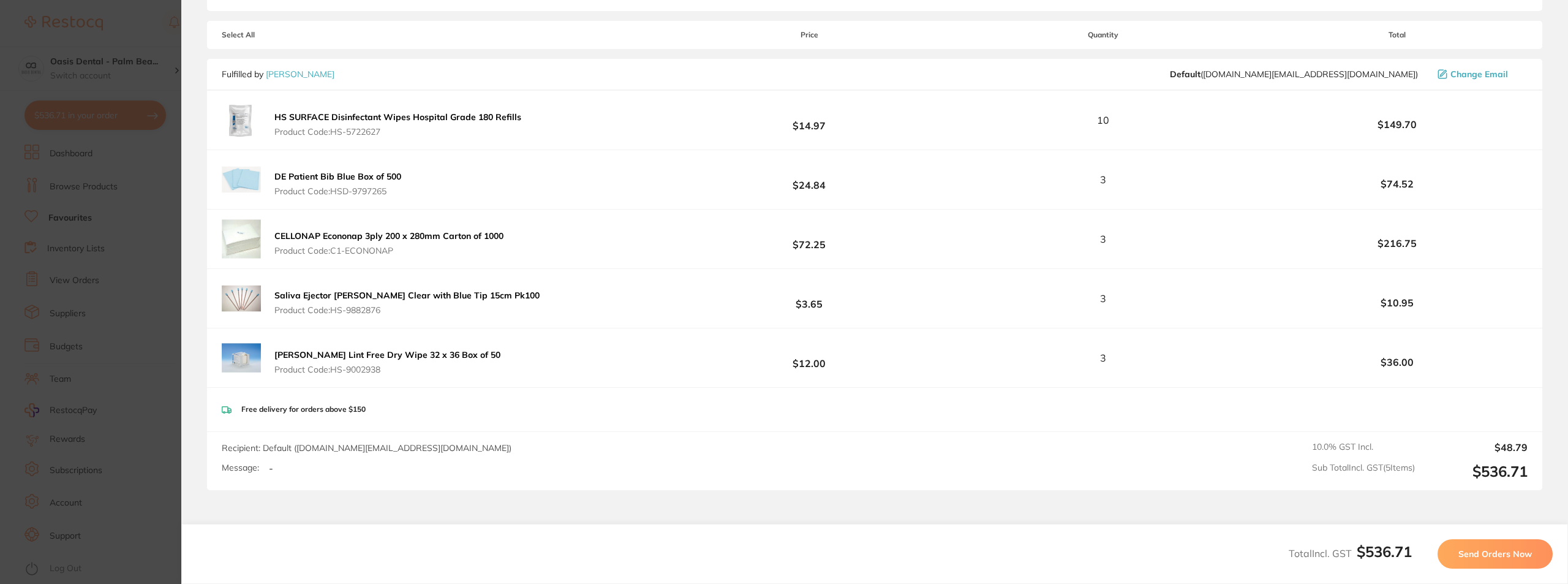
scroll to position [184, 0]
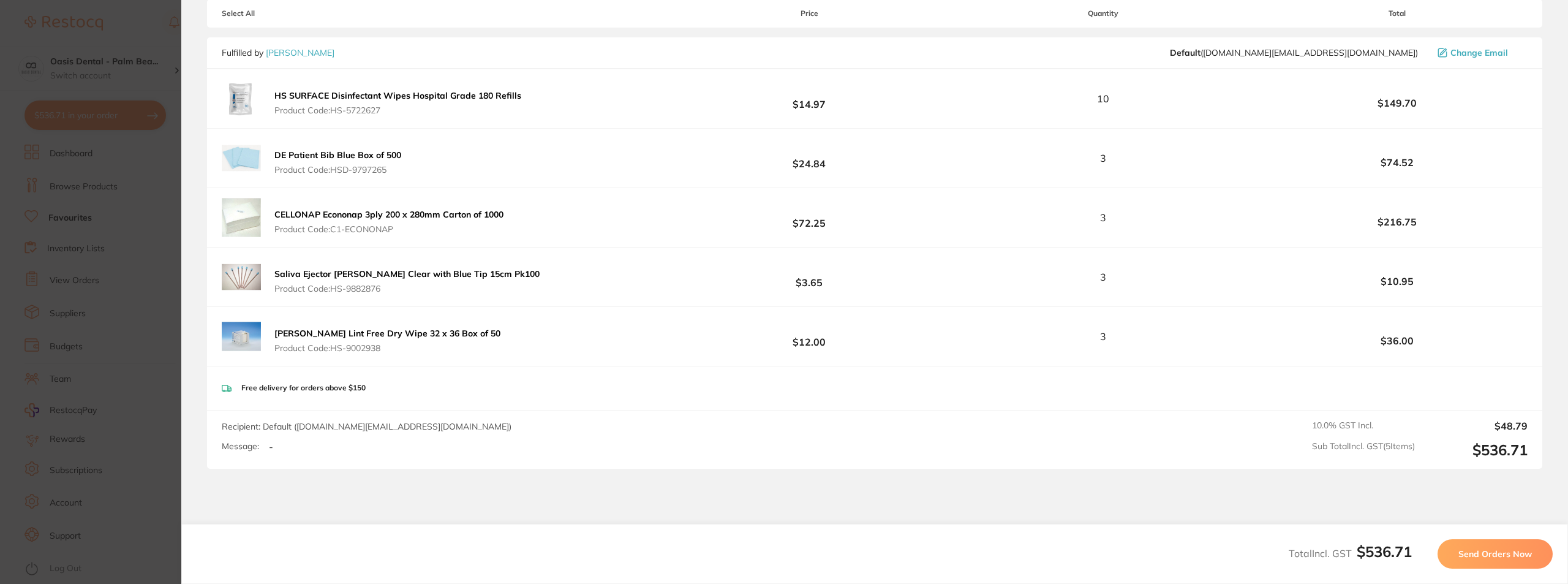
click at [1469, 552] on span "Send Orders Now" at bounding box center [1495, 554] width 74 height 11
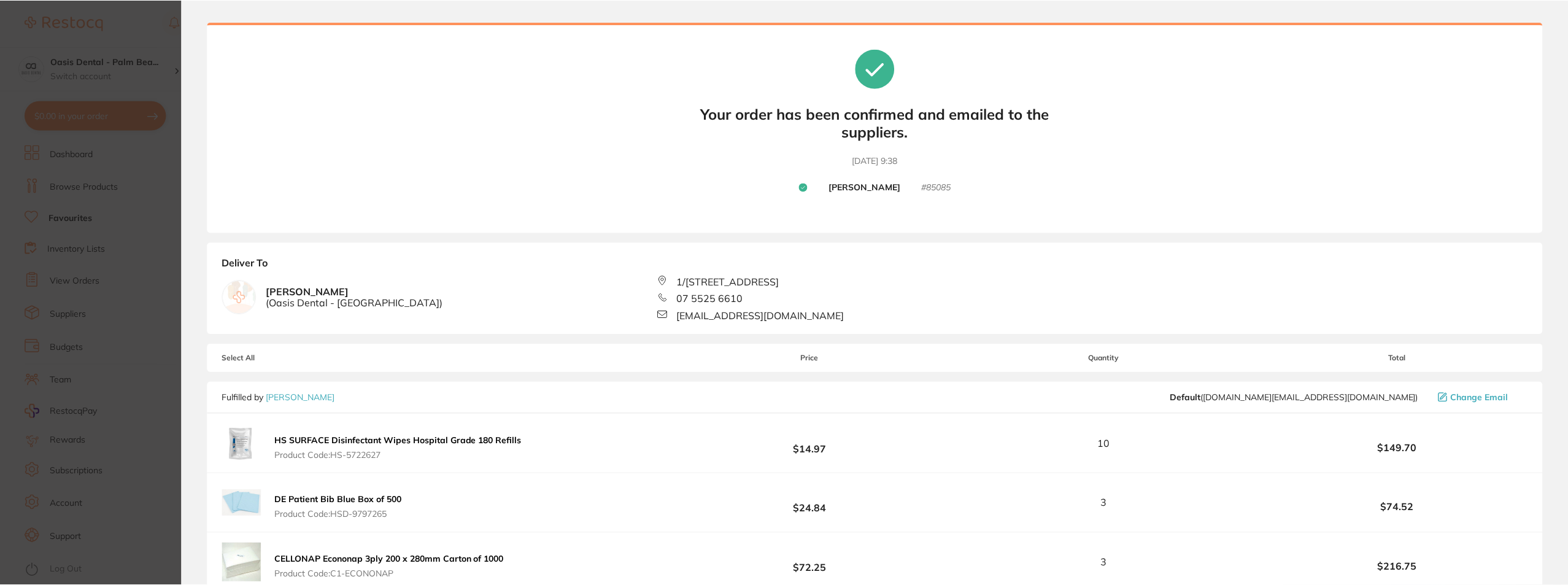
scroll to position [0, 0]
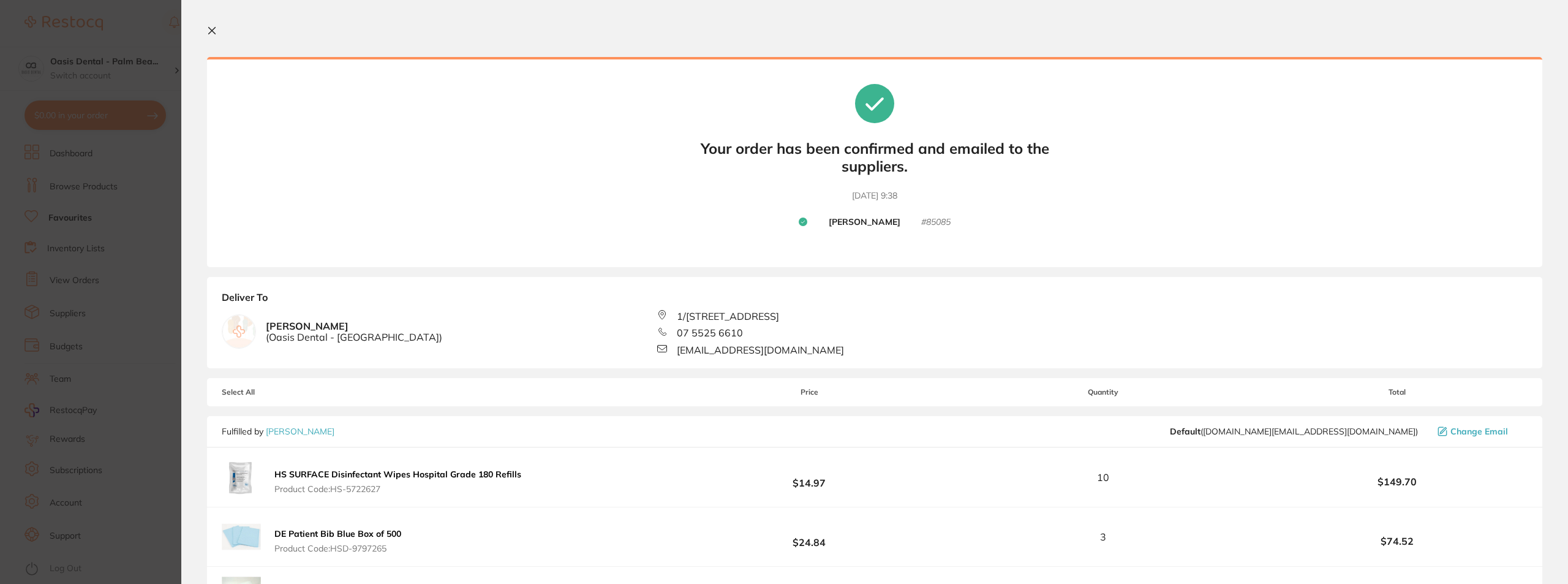
click at [214, 27] on icon at bounding box center [212, 30] width 10 height 10
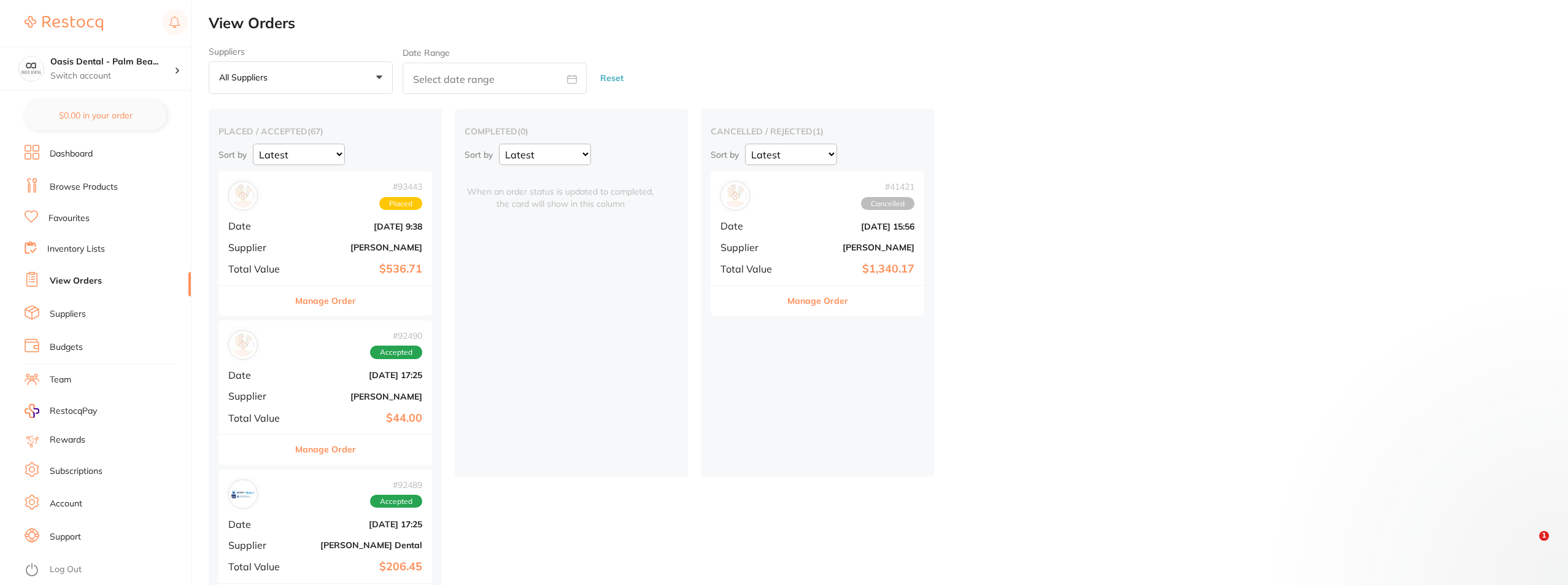
click at [325, 223] on b "[DATE] 9:38" at bounding box center [361, 226] width 123 height 10
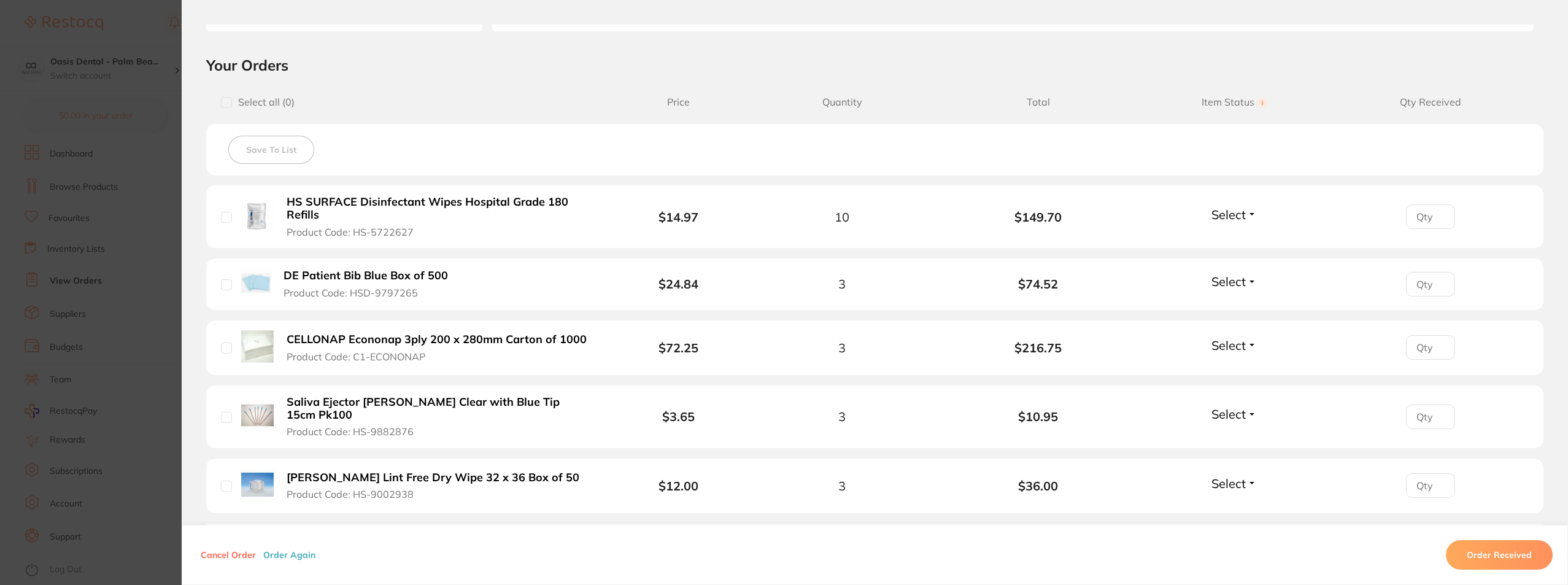
scroll to position [307, 0]
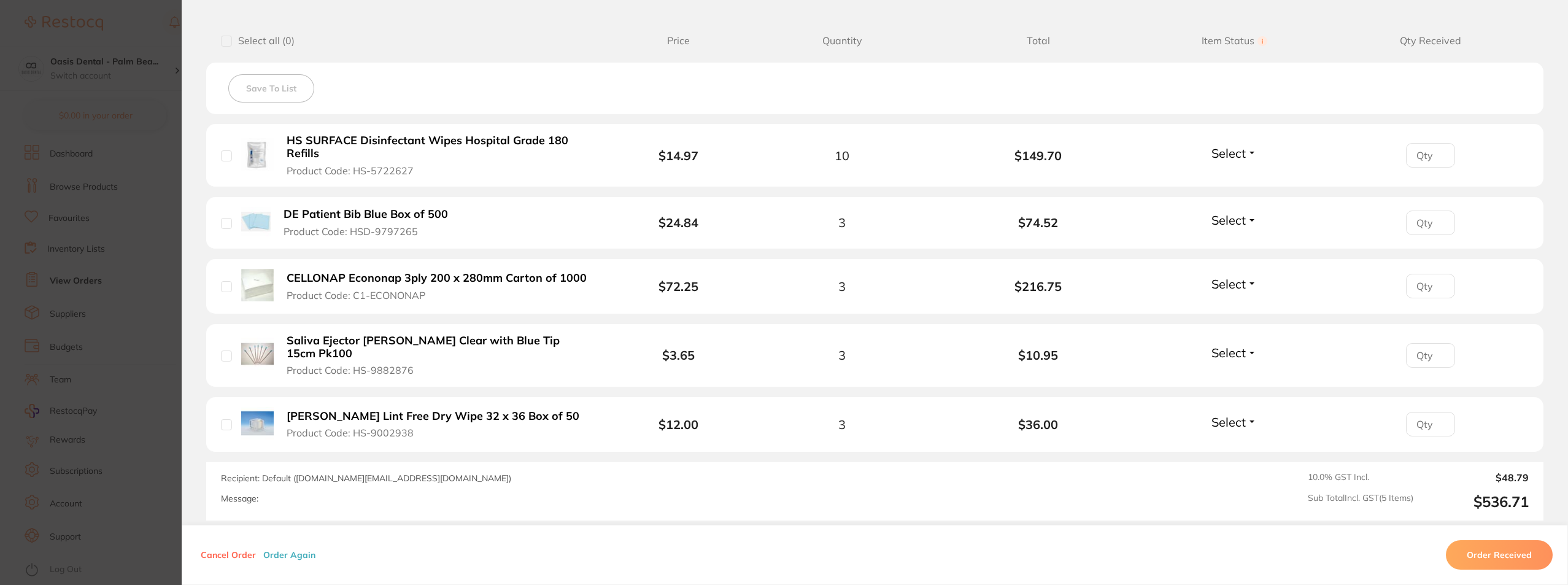
click at [118, 203] on section "Order ID: Restocq- 93443 Order Information Placed Order Order Date [DATE] 9:38 …" at bounding box center [784, 292] width 1568 height 585
